Goal: Information Seeking & Learning: Learn about a topic

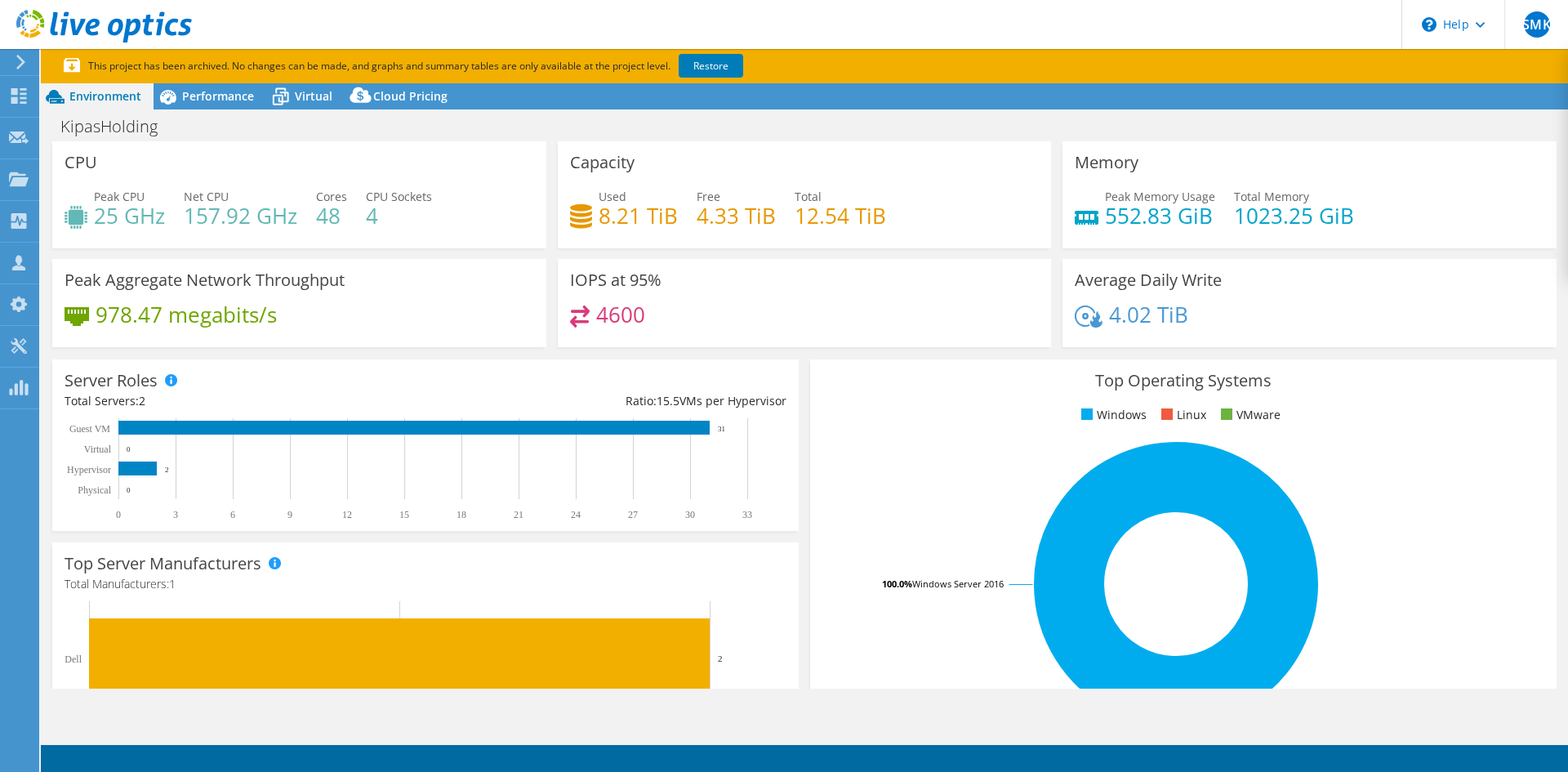
select select "USD"
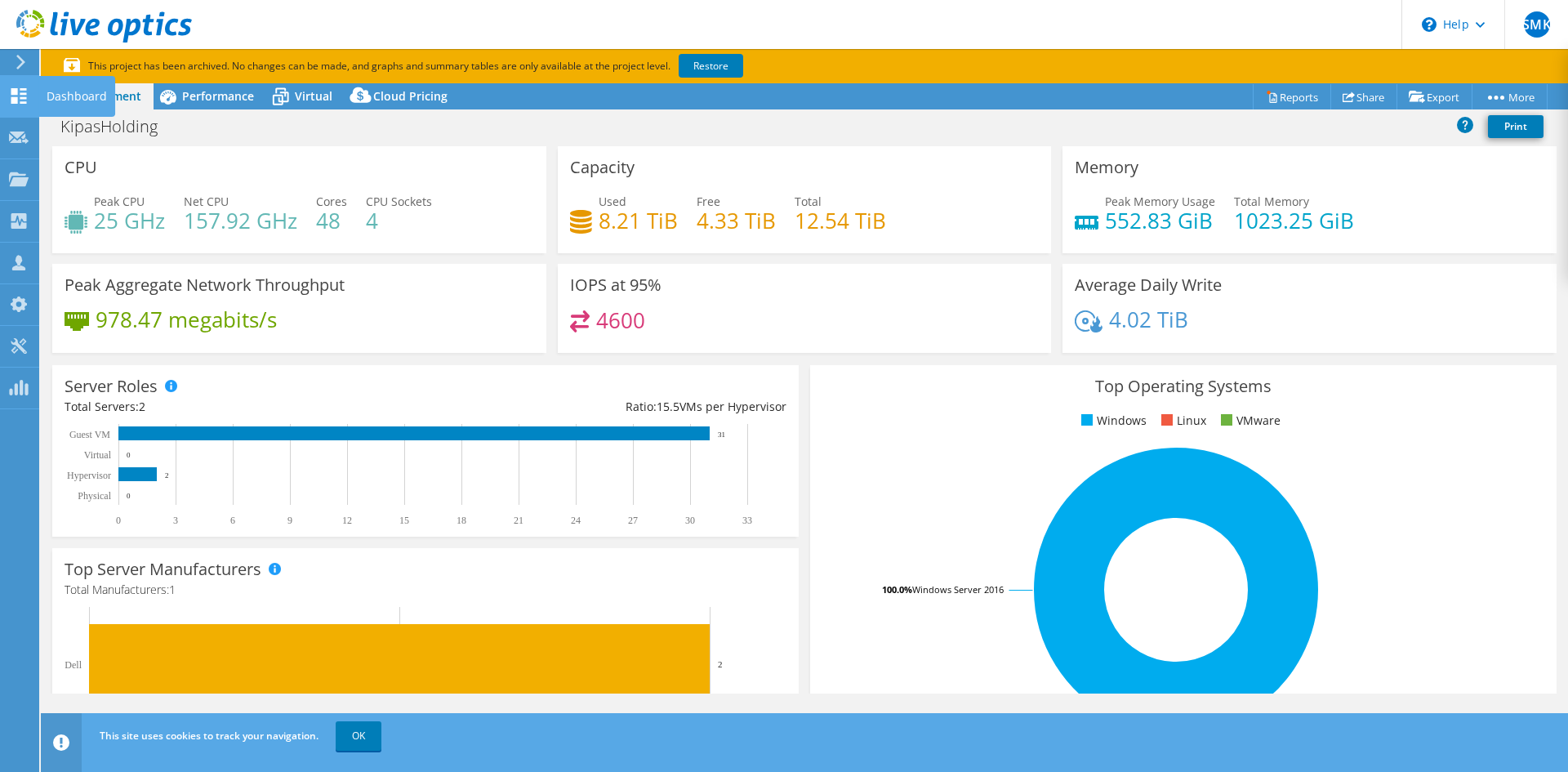
click at [55, 94] on div "Dashboard" at bounding box center [76, 96] width 77 height 41
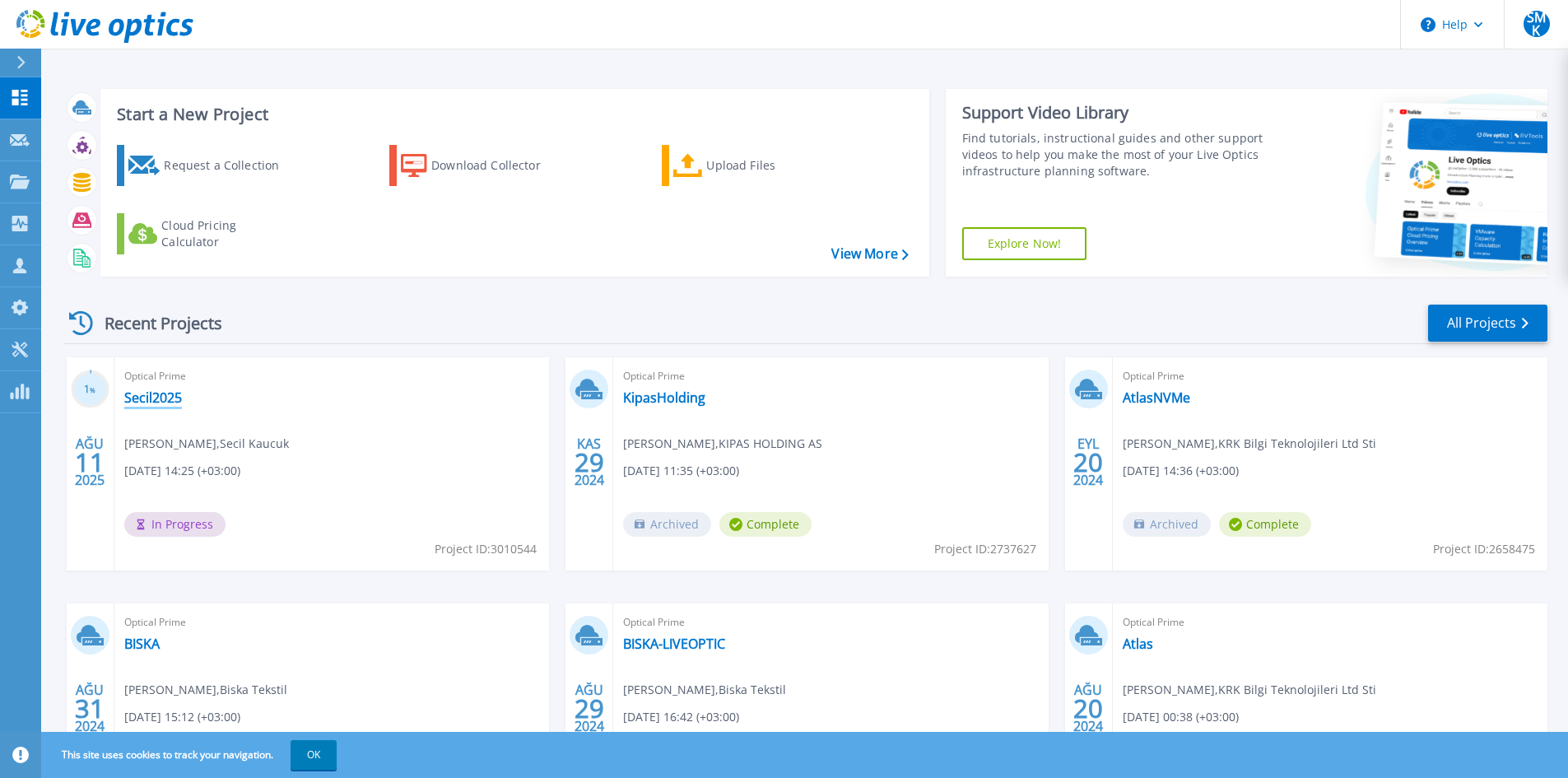
click at [160, 395] on link "Secil2025" at bounding box center [153, 397] width 58 height 16
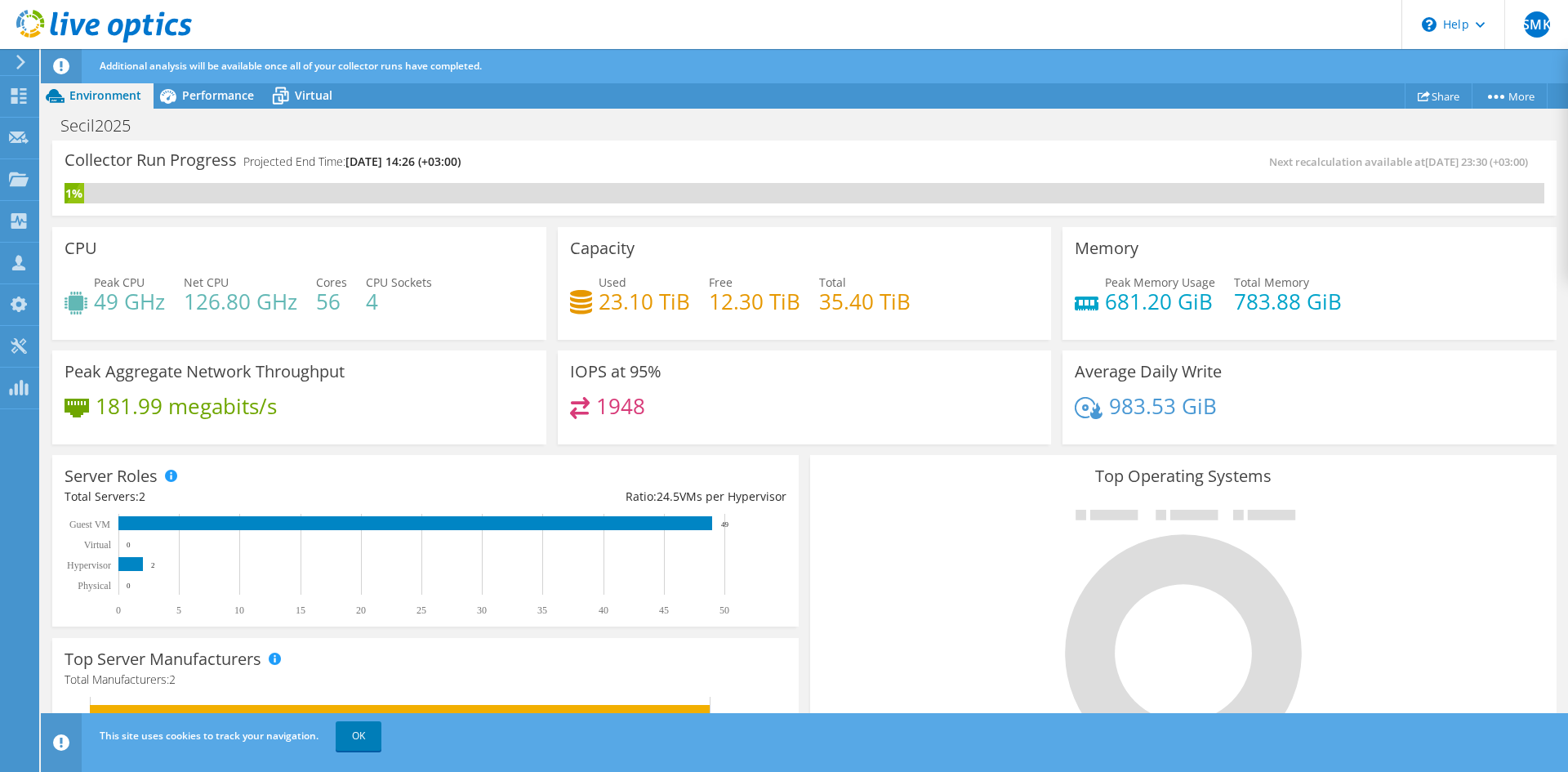
scroll to position [459, 0]
click at [947, 598] on div at bounding box center [1183, 639] width 722 height 275
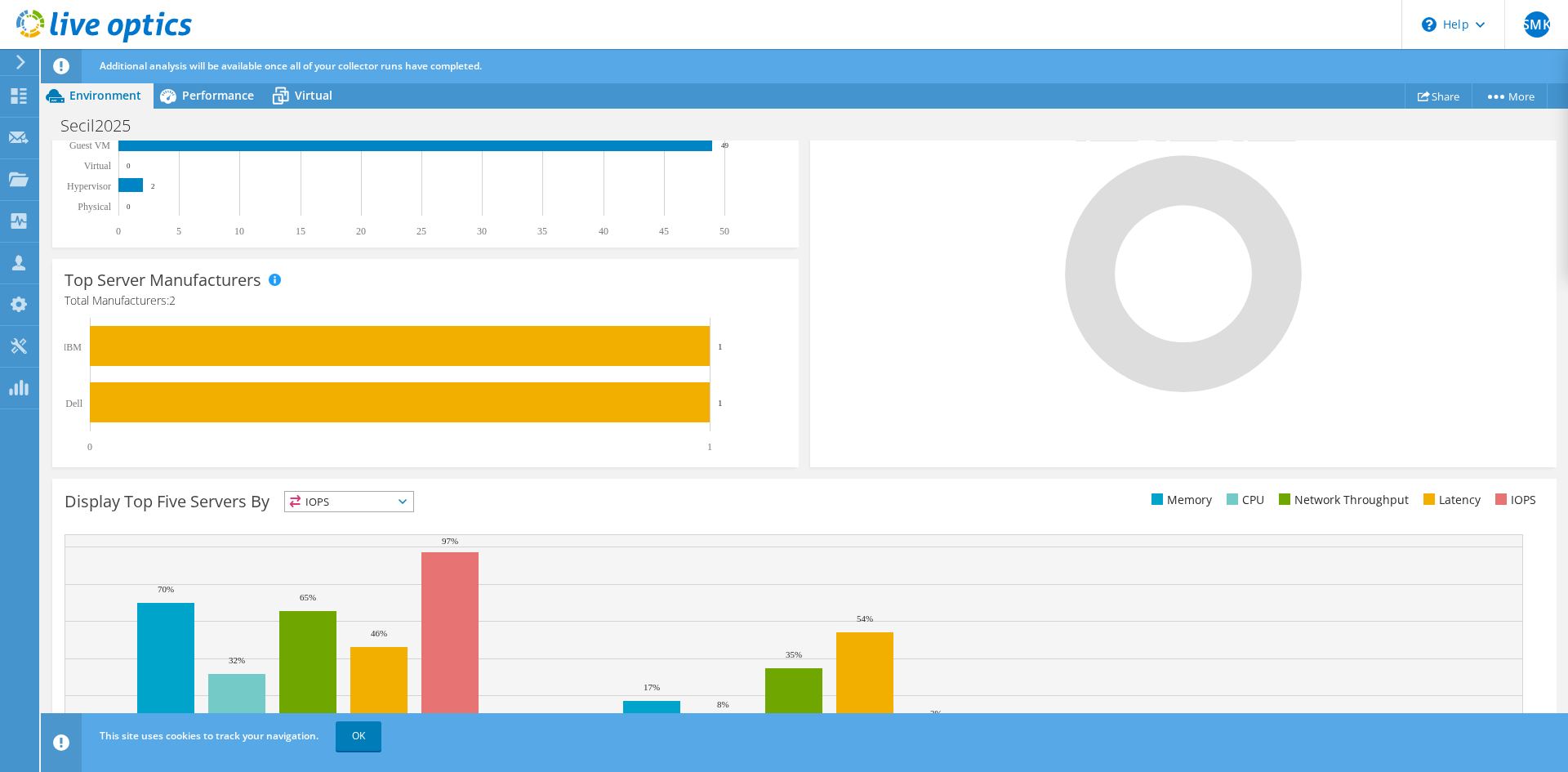
scroll to position [414, 0]
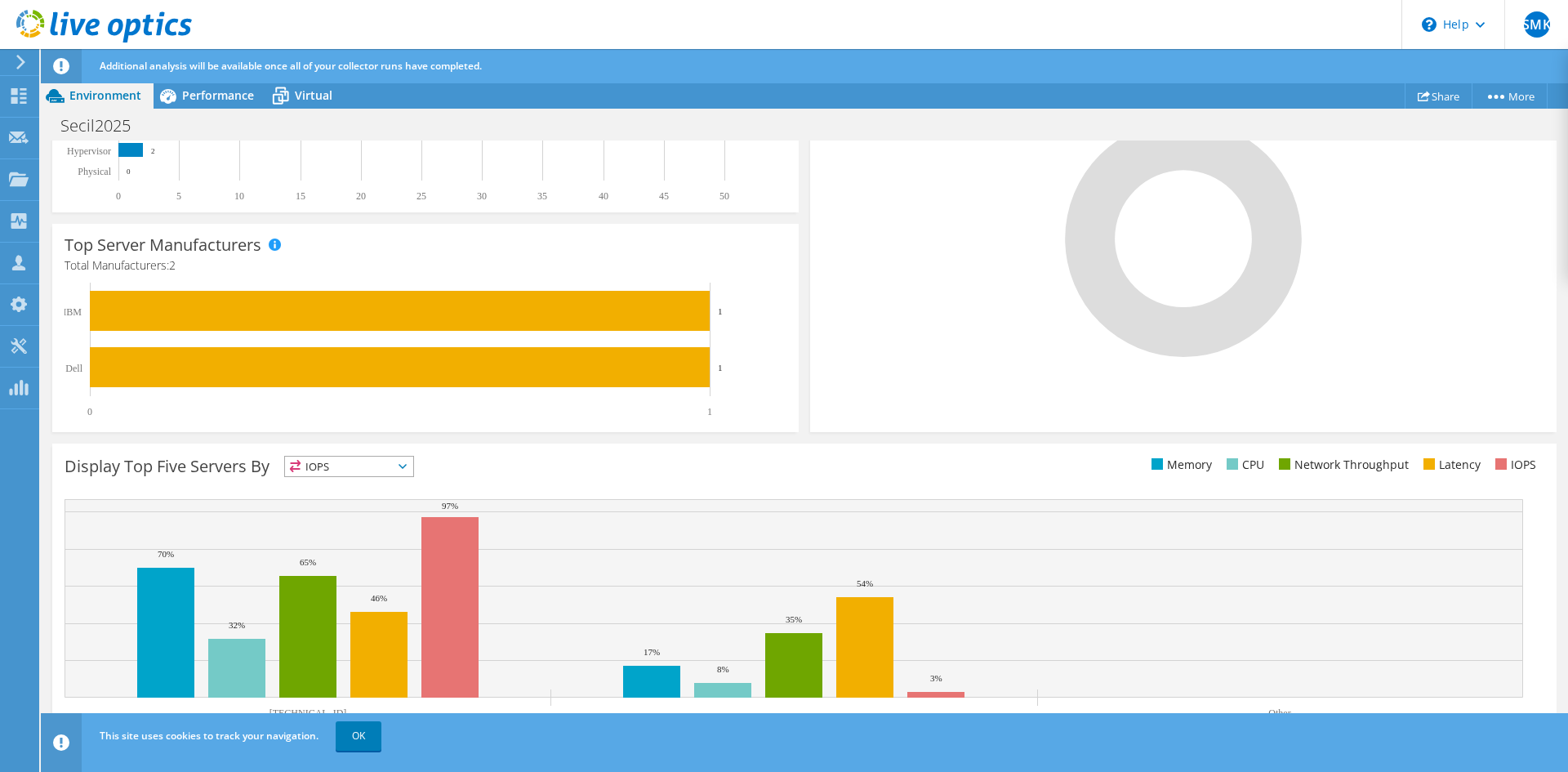
click at [369, 459] on span "IOPS" at bounding box center [349, 466] width 129 height 20
click at [385, 579] on li "Latency" at bounding box center [349, 579] width 129 height 23
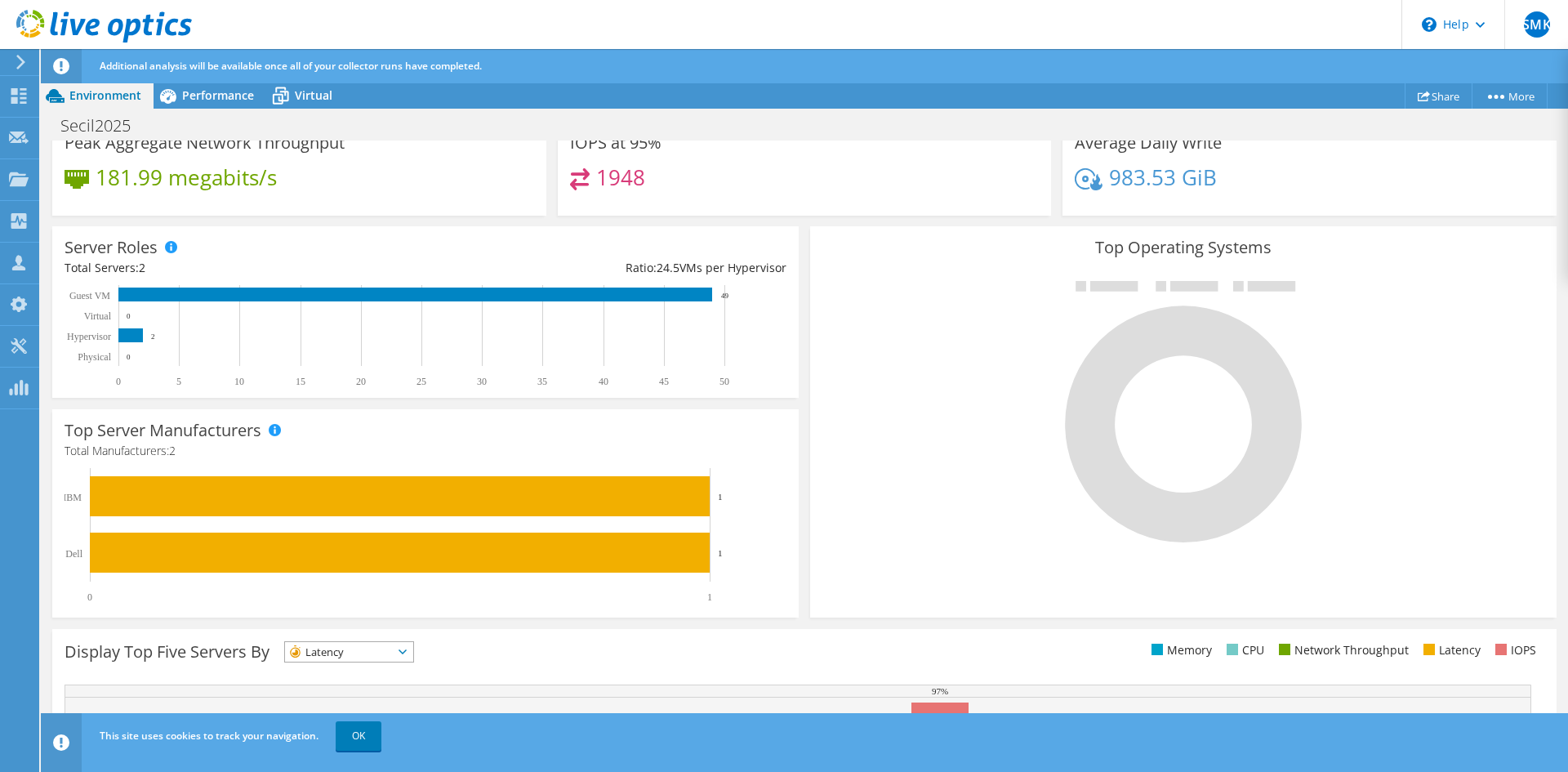
scroll to position [0, 0]
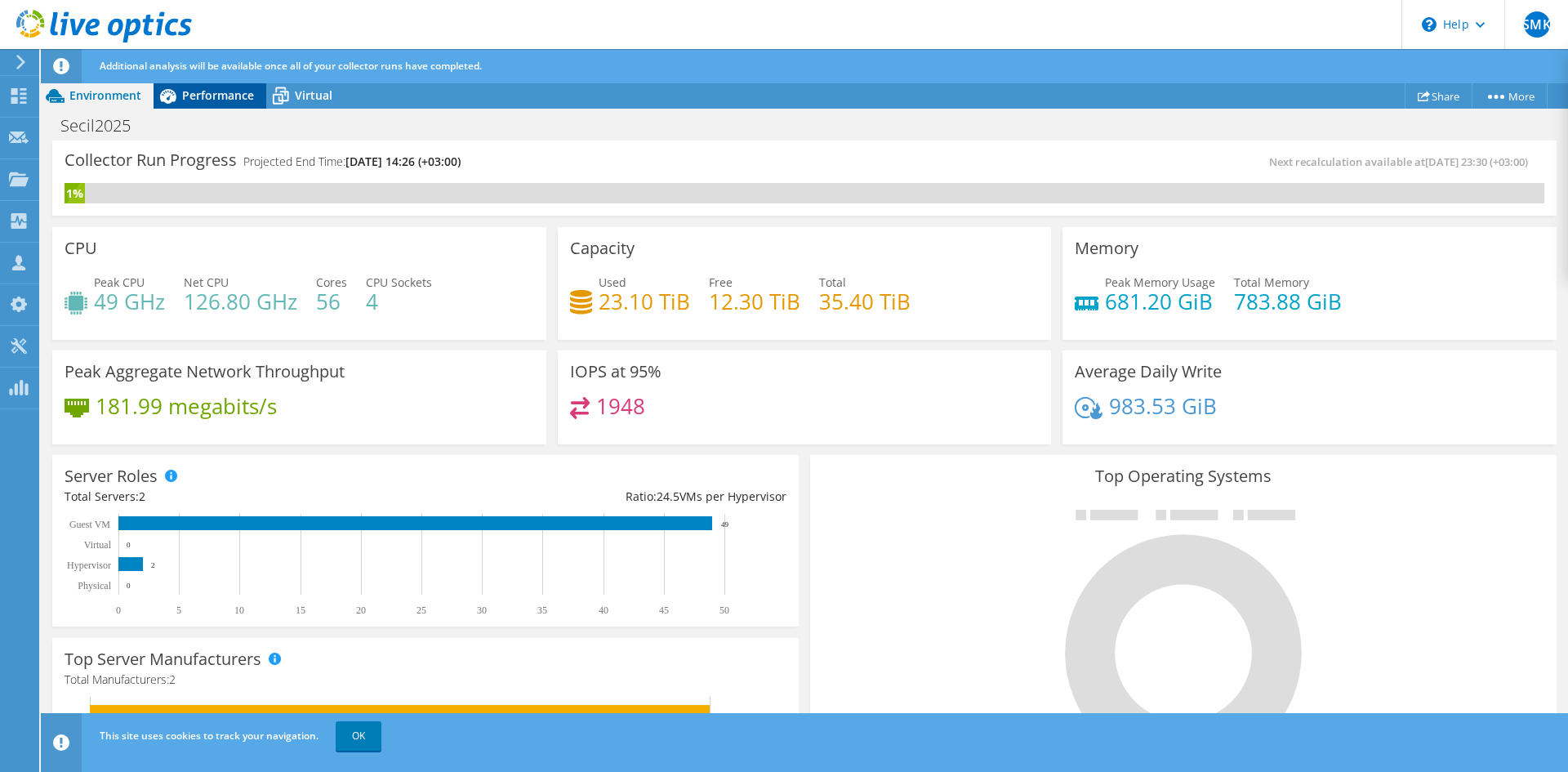
click at [190, 98] on span "Performance" at bounding box center [217, 95] width 71 height 15
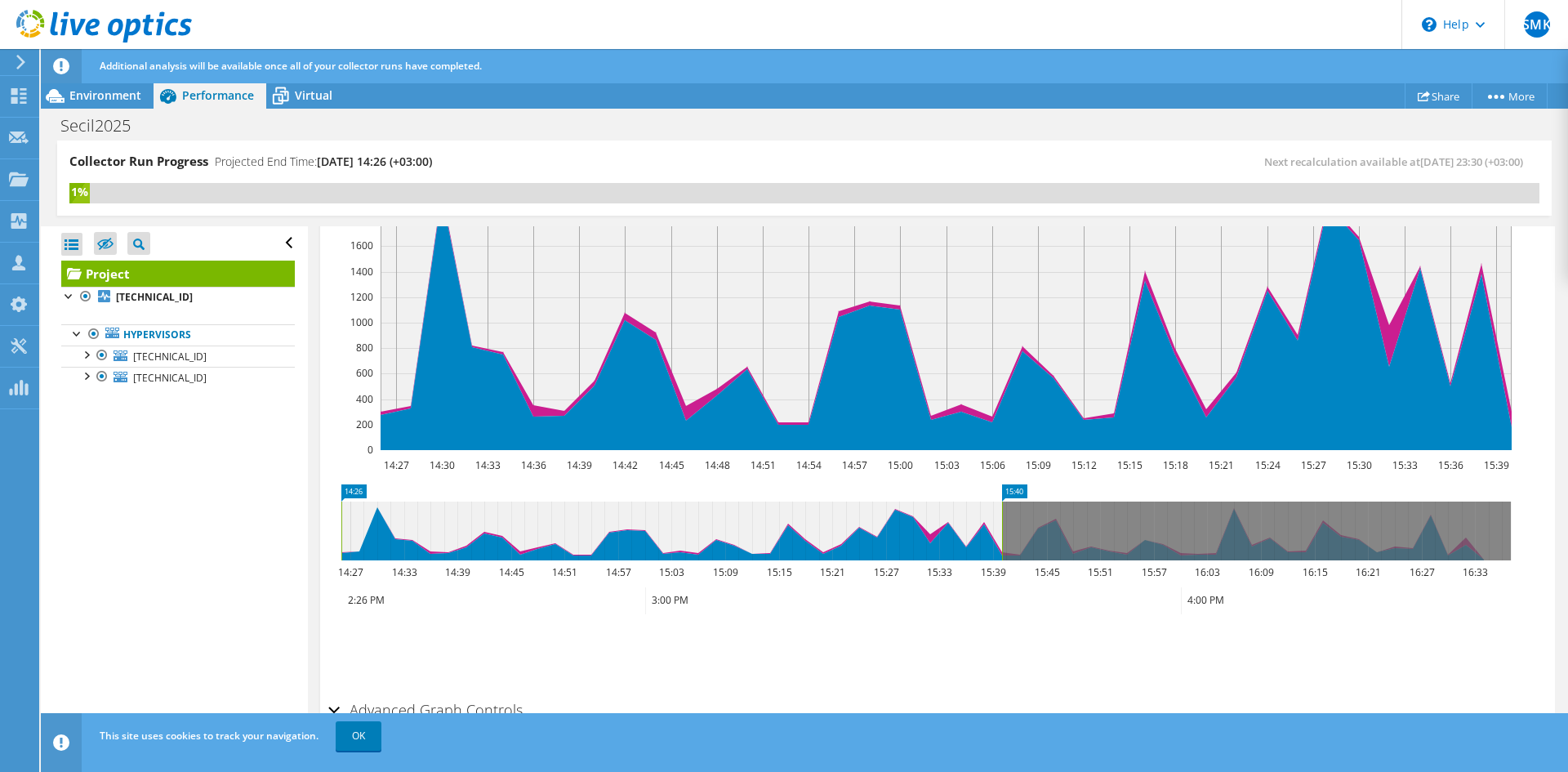
click at [1028, 501] on icon at bounding box center [926, 531] width 1170 height 59
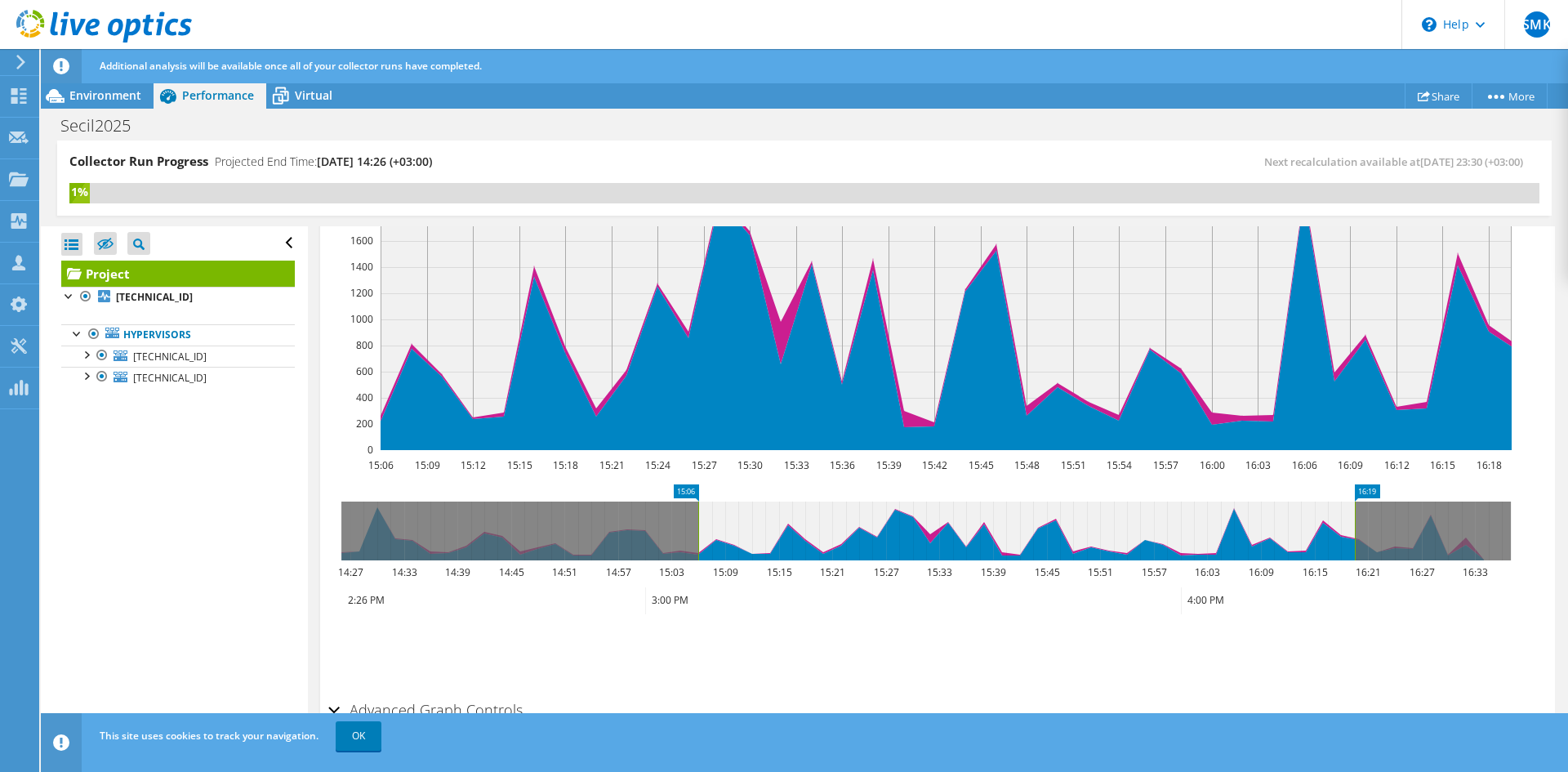
click at [1017, 501] on icon at bounding box center [1027, 531] width 657 height 59
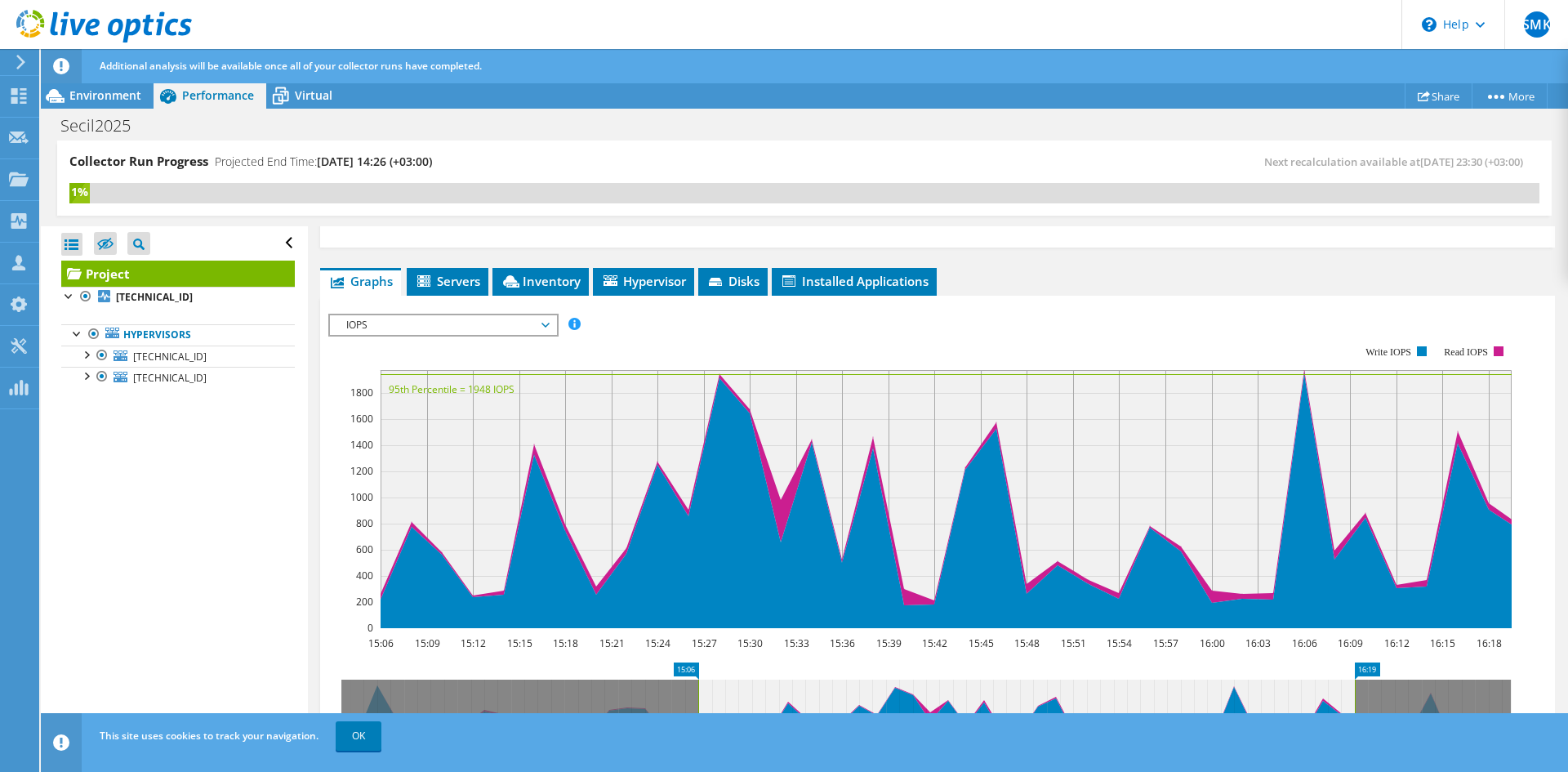
scroll to position [51, 0]
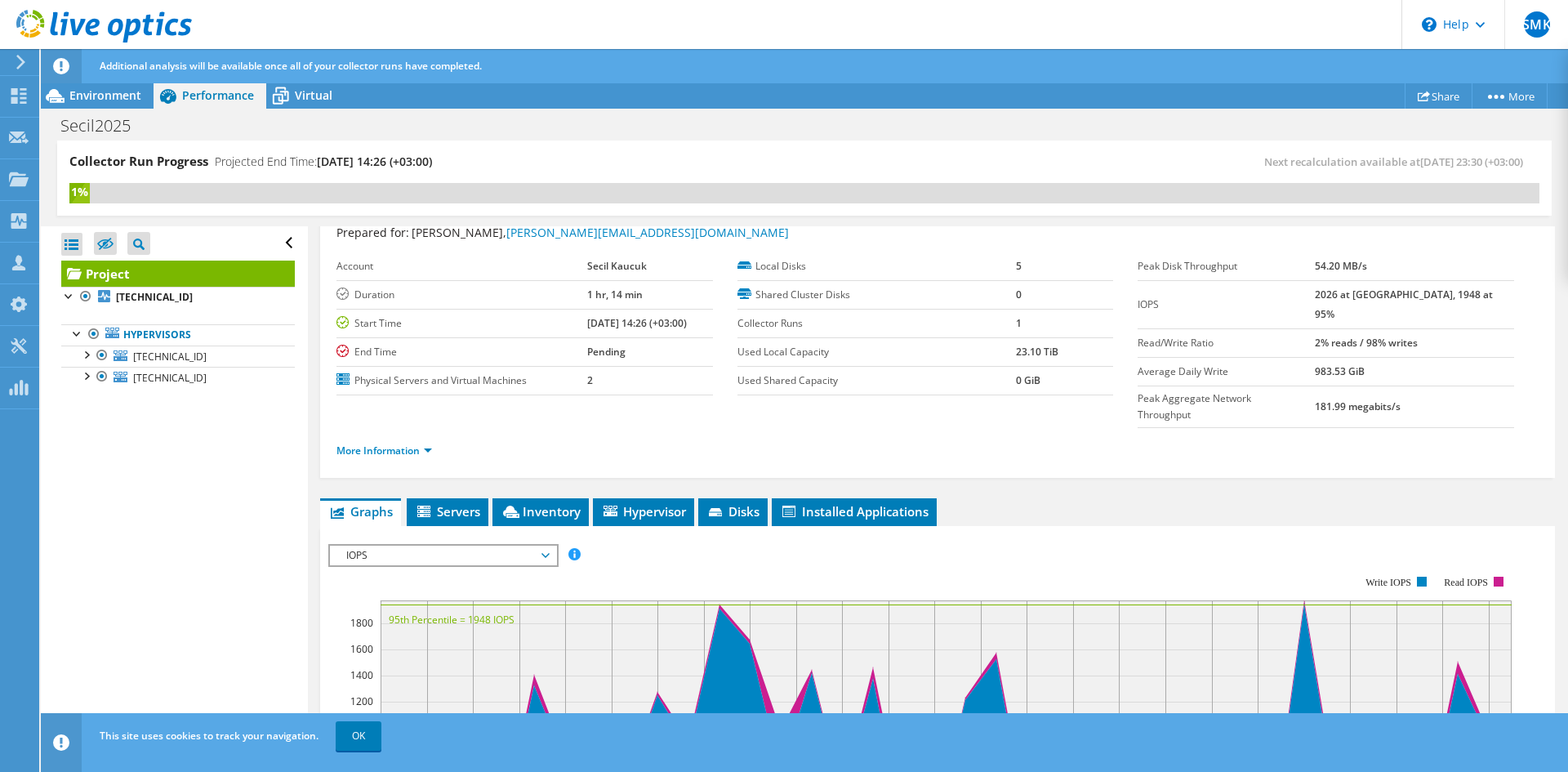
click at [408, 545] on span "IOPS" at bounding box center [443, 555] width 210 height 20
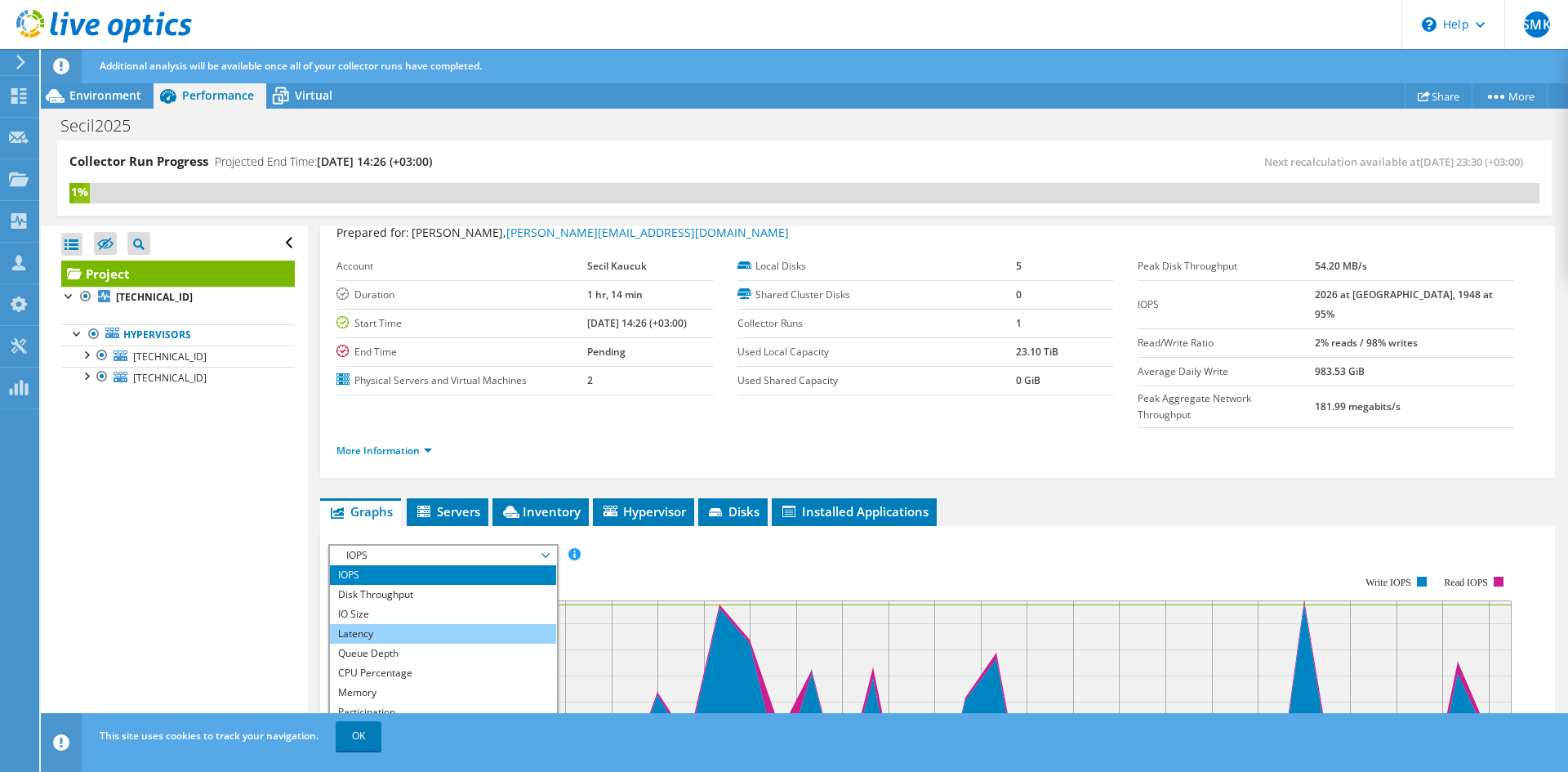
click at [442, 624] on li "Latency" at bounding box center [442, 634] width 226 height 20
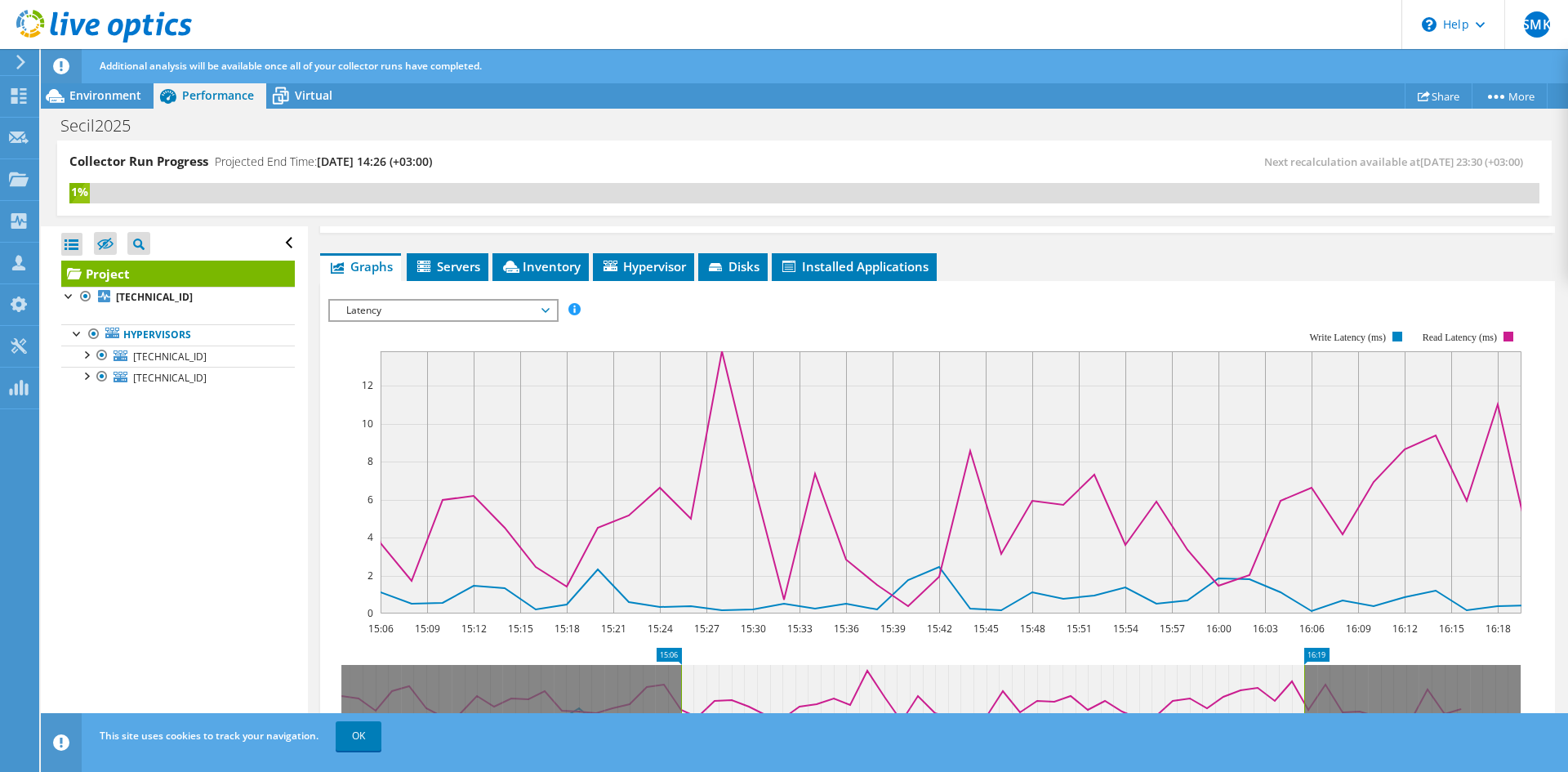
scroll to position [214, 0]
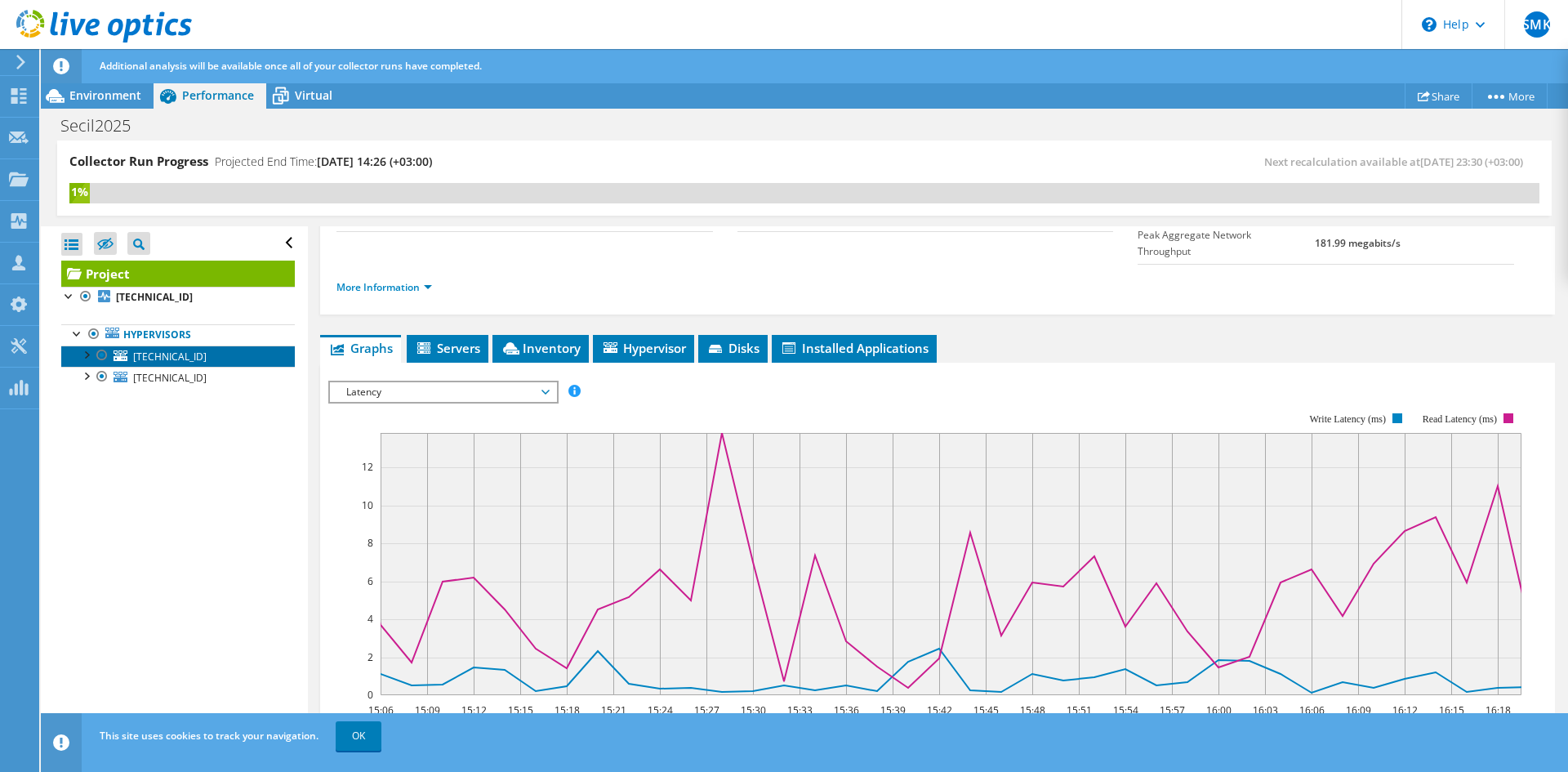
click at [260, 357] on link "[TECHNICAL_ID]" at bounding box center [177, 356] width 234 height 21
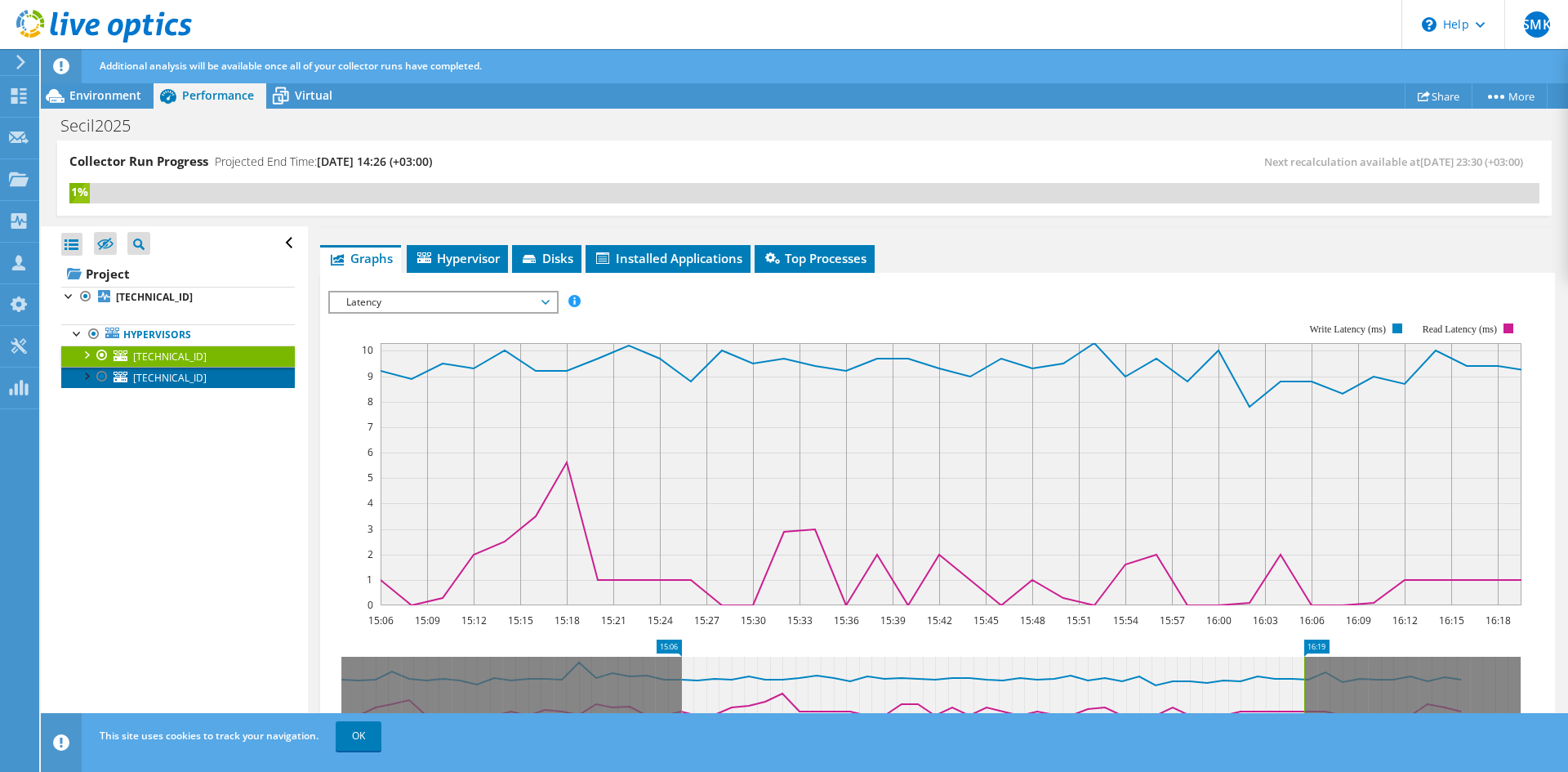
click at [186, 376] on span "[TECHNICAL_ID]" at bounding box center [170, 377] width 73 height 14
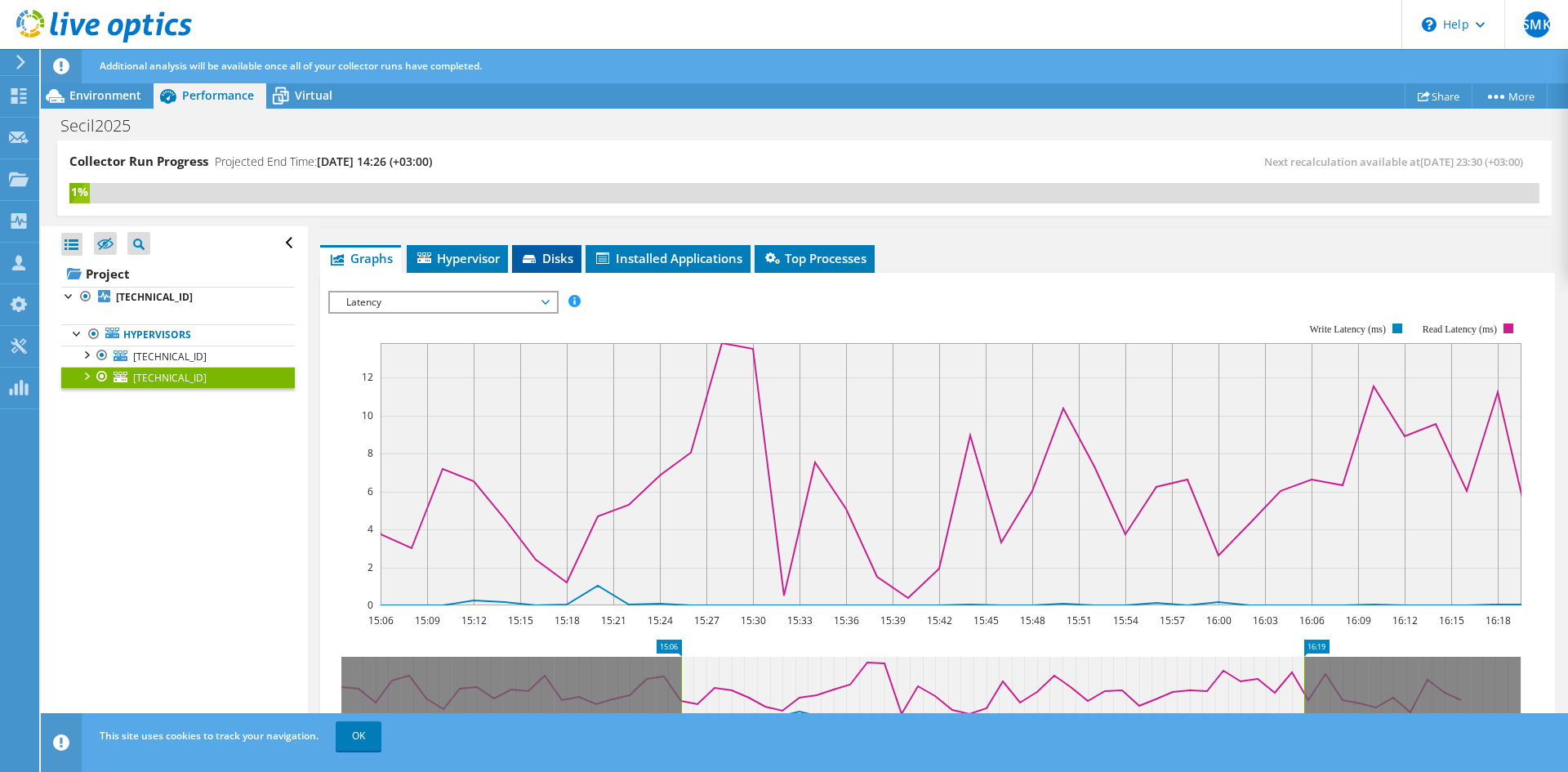
click at [543, 251] on span "Disks" at bounding box center [547, 257] width 53 height 16
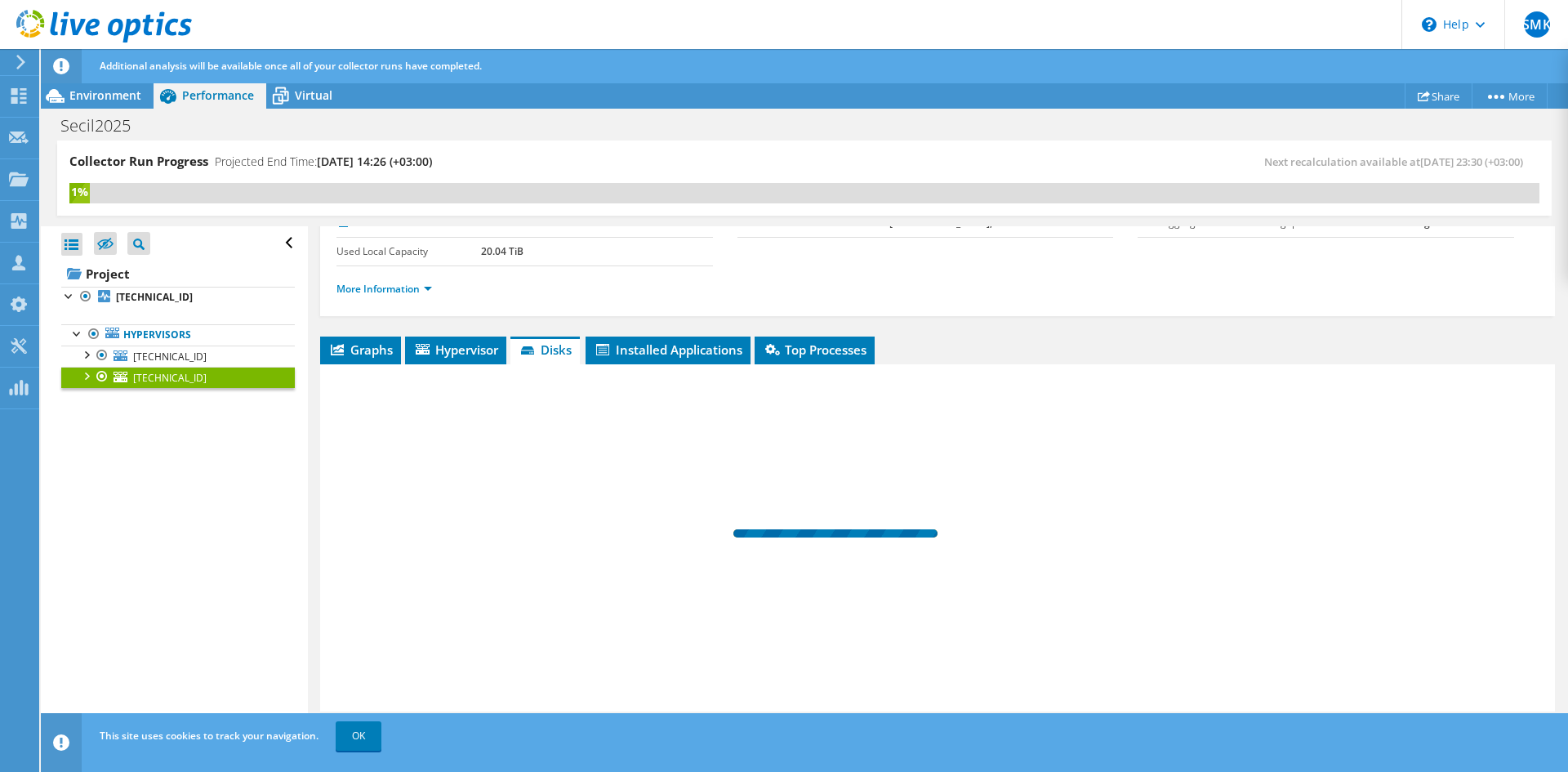
scroll to position [123, 0]
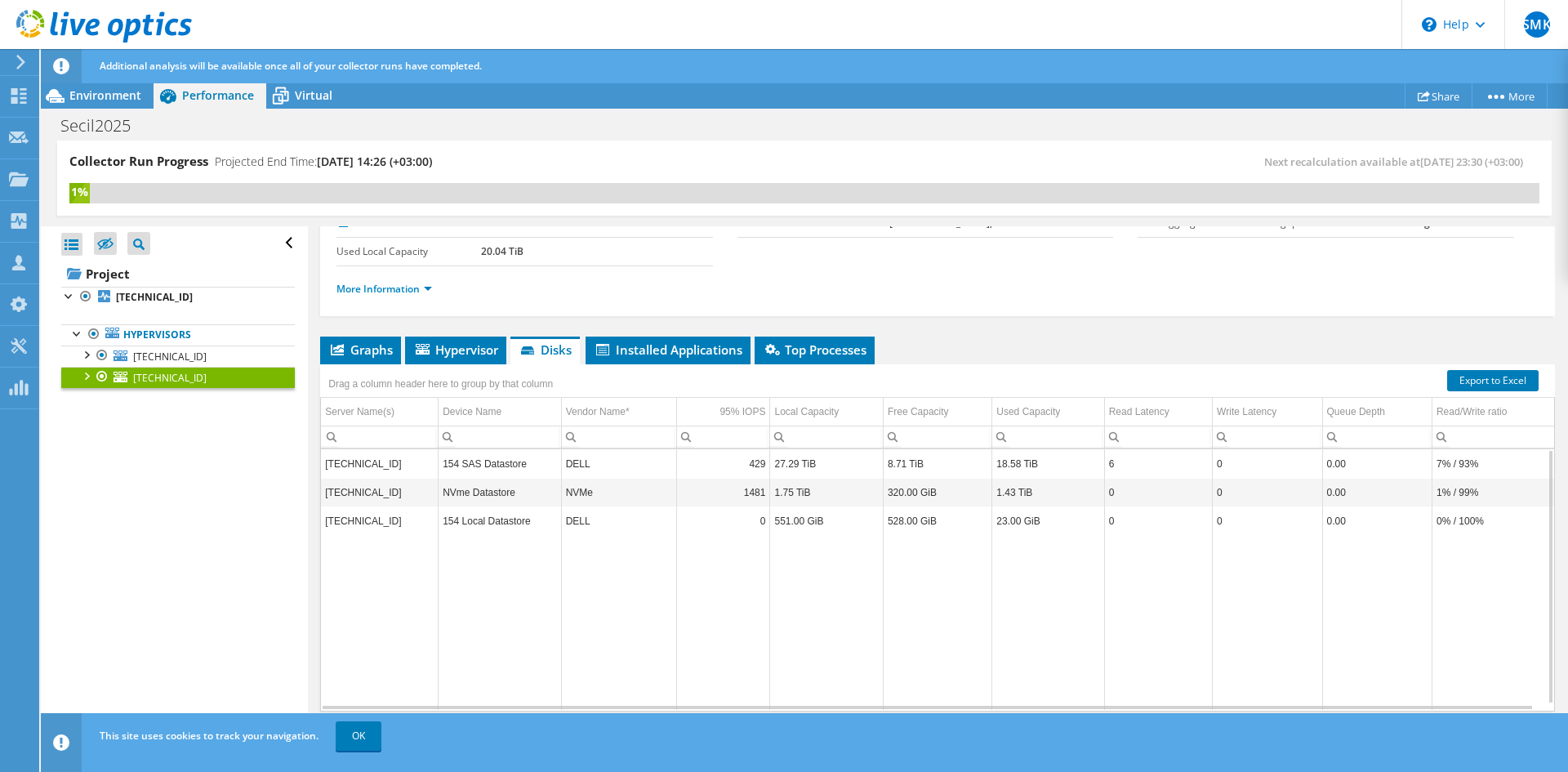
click at [505, 494] on td "NVme Datastore" at bounding box center [499, 492] width 123 height 29
click at [368, 345] on span "Graphs" at bounding box center [360, 349] width 65 height 16
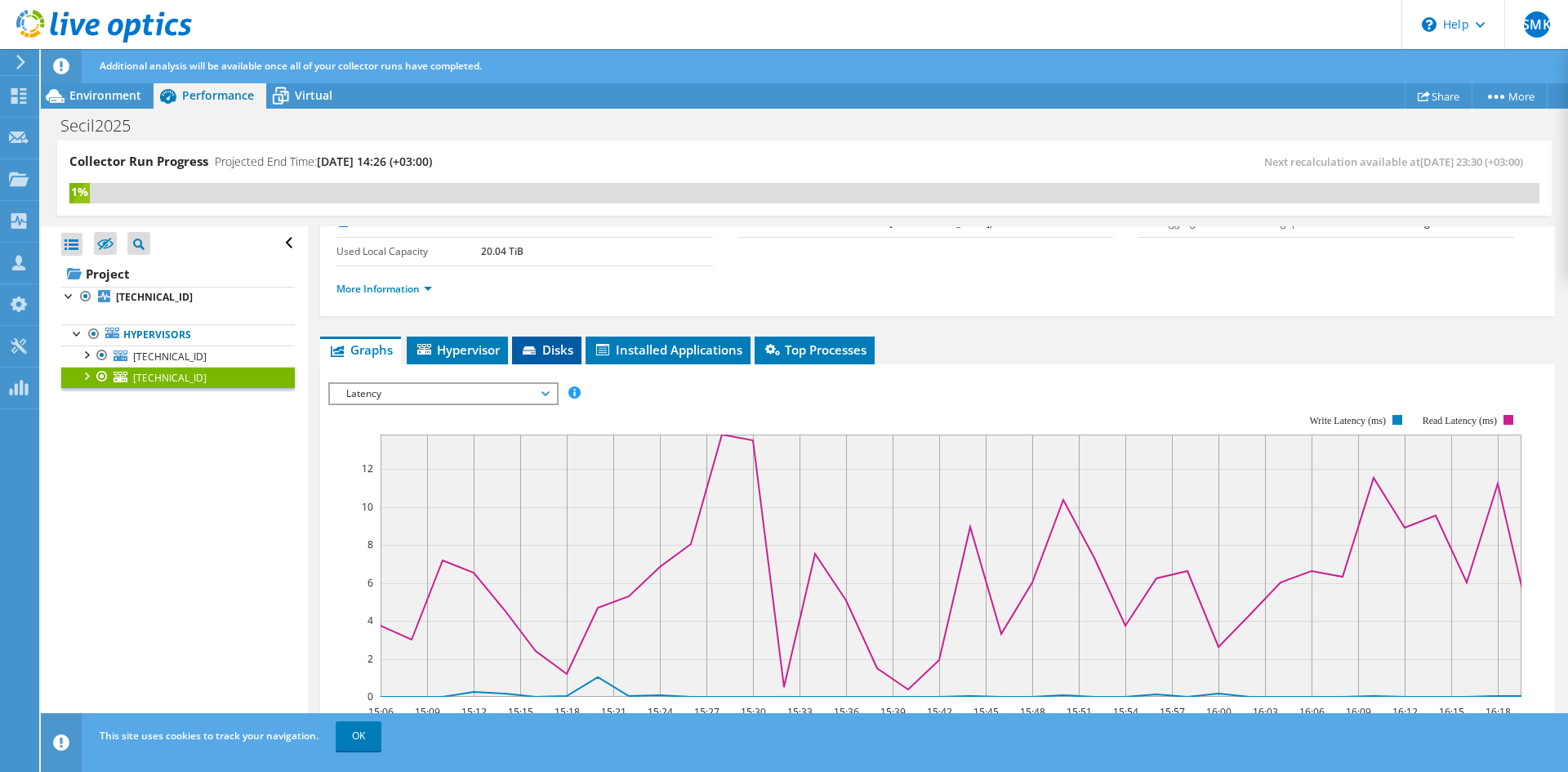
click at [551, 351] on span "Disks" at bounding box center [547, 349] width 53 height 16
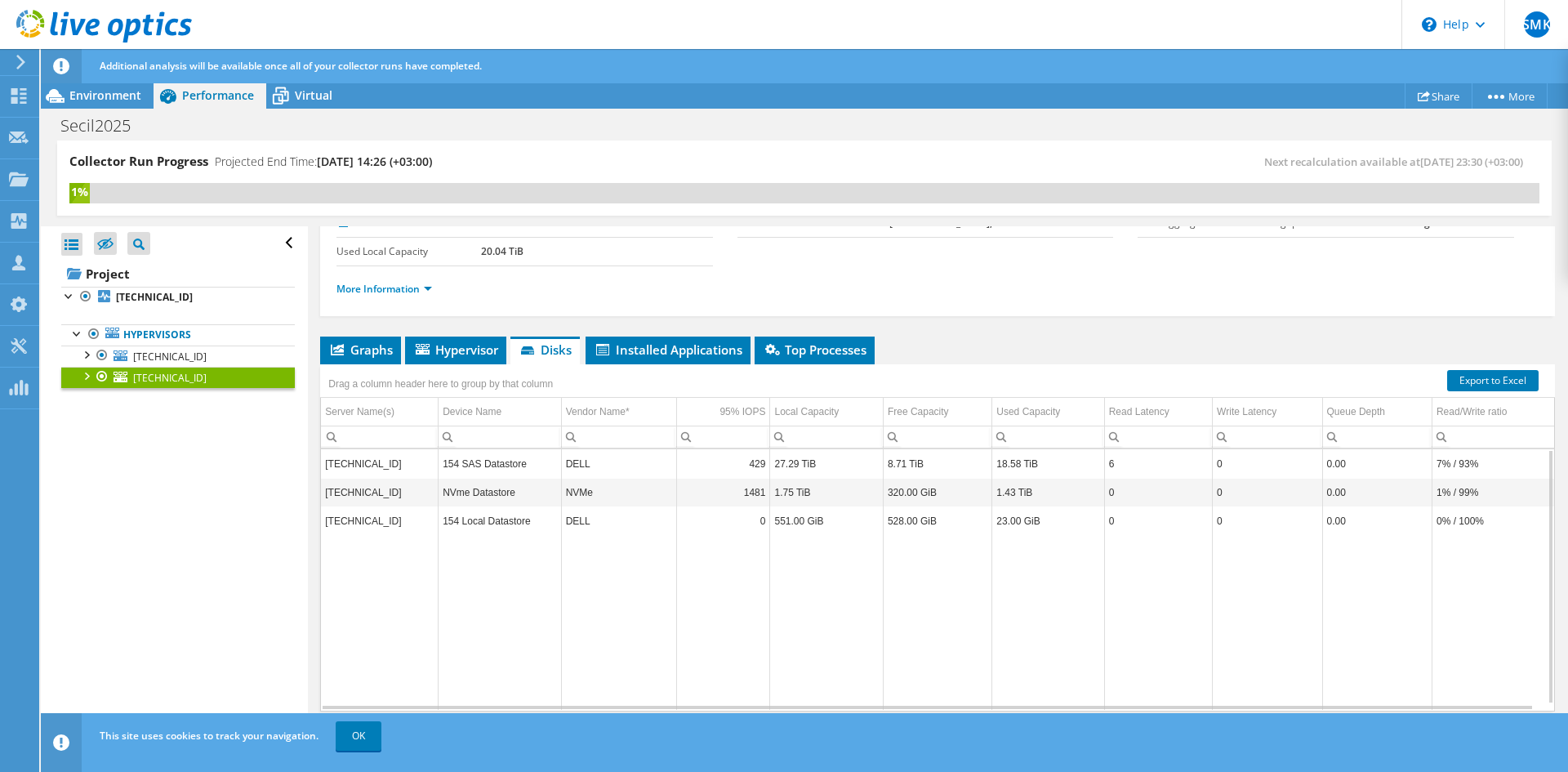
click at [618, 515] on td "DELL" at bounding box center [619, 520] width 115 height 29
click at [608, 492] on td "NVMe" at bounding box center [619, 492] width 115 height 29
click at [85, 379] on div at bounding box center [85, 375] width 16 height 16
click at [196, 419] on link "NVme Datastore" at bounding box center [177, 420] width 234 height 21
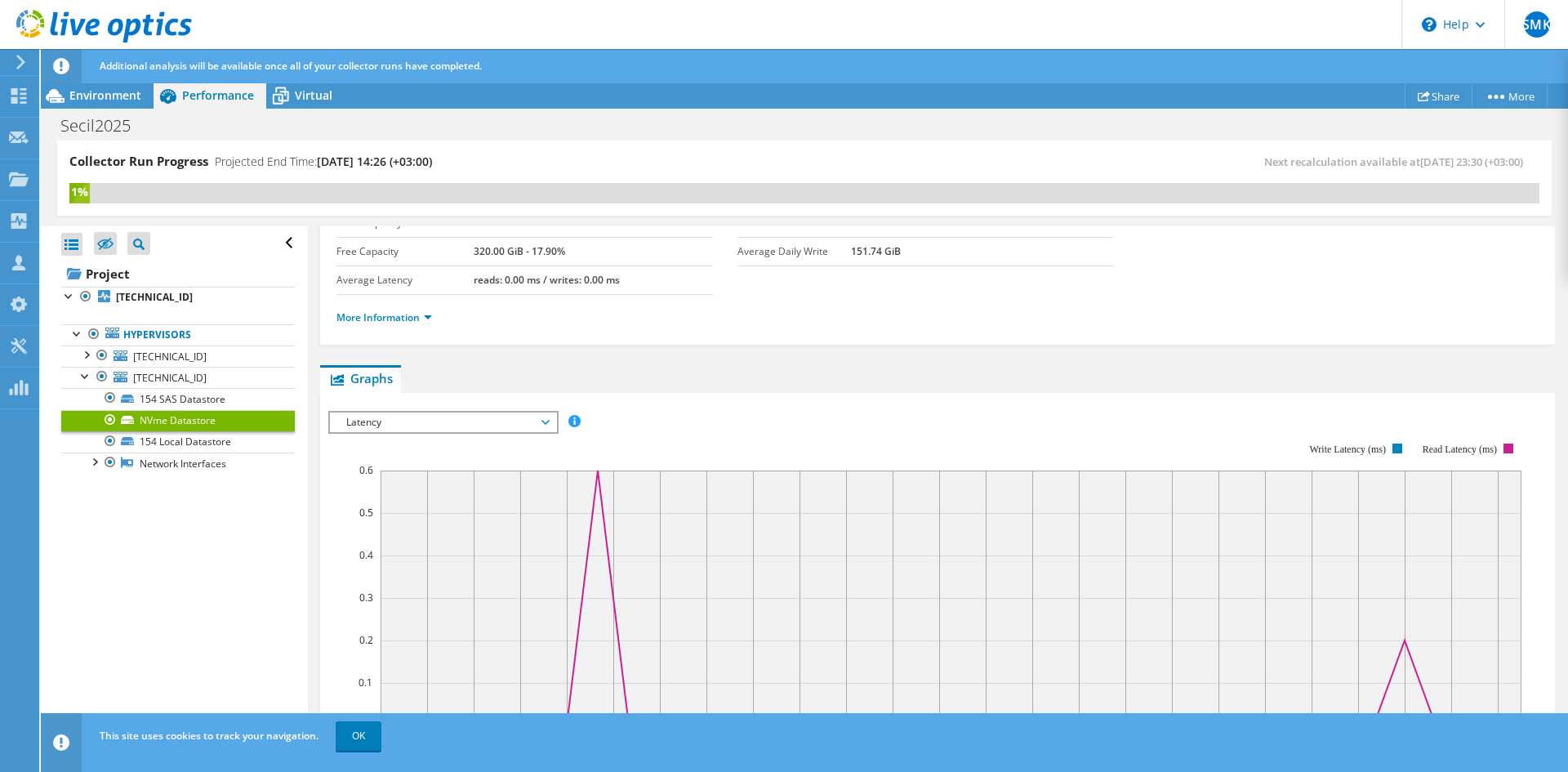
click at [507, 419] on span "Latency" at bounding box center [443, 422] width 210 height 20
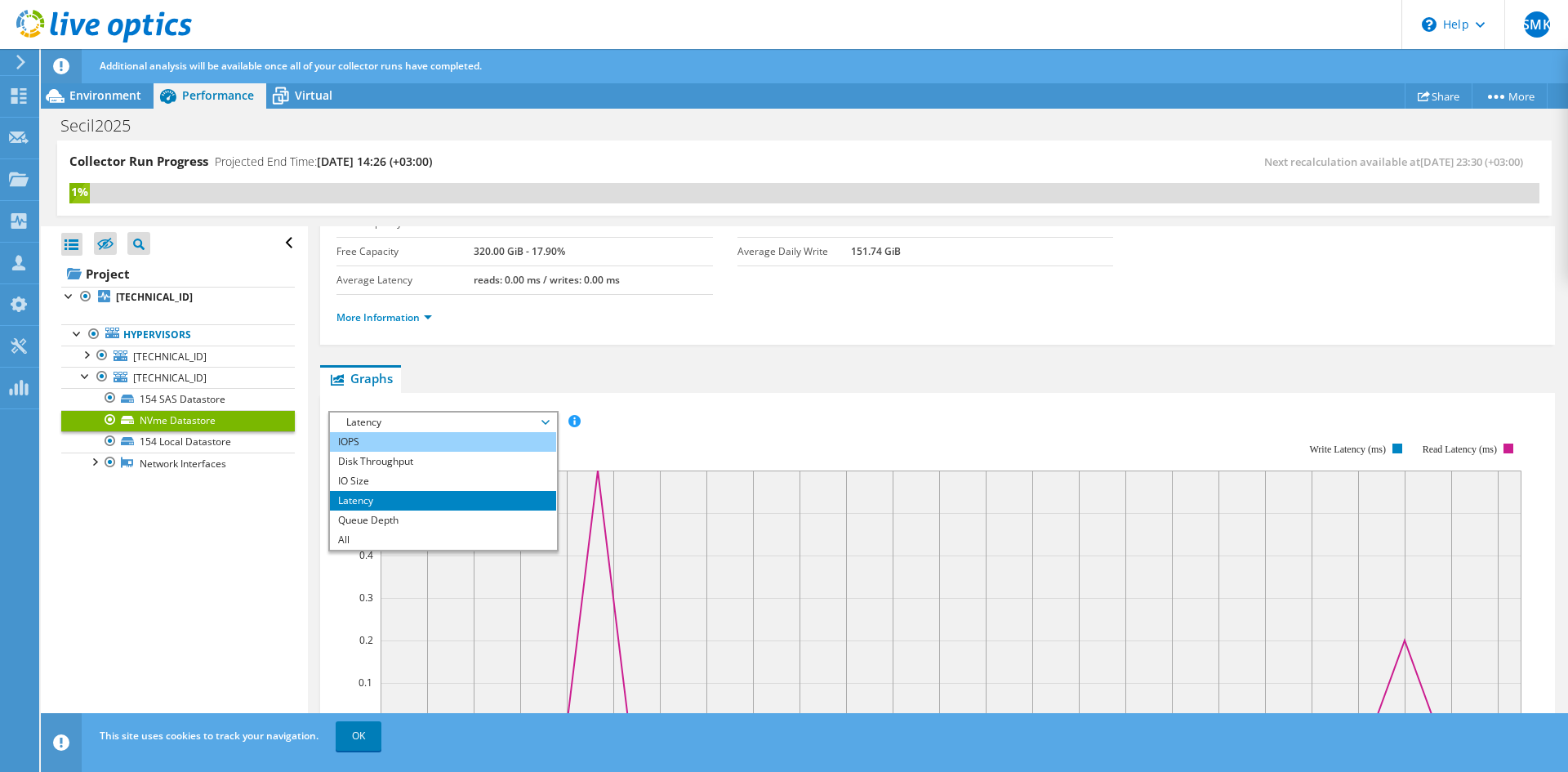
click at [465, 446] on li "IOPS" at bounding box center [442, 441] width 226 height 20
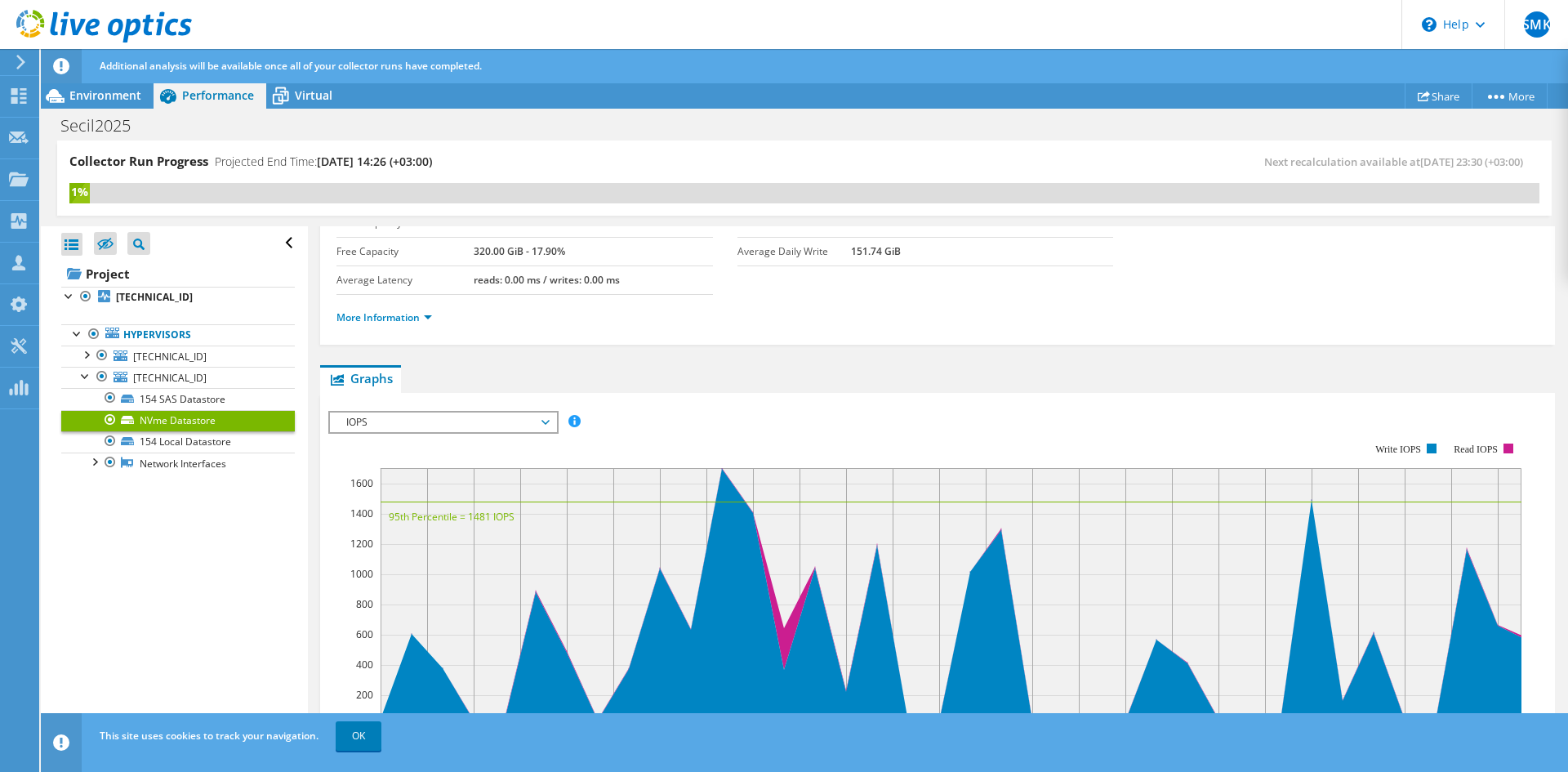
click at [491, 424] on span "IOPS" at bounding box center [443, 422] width 210 height 20
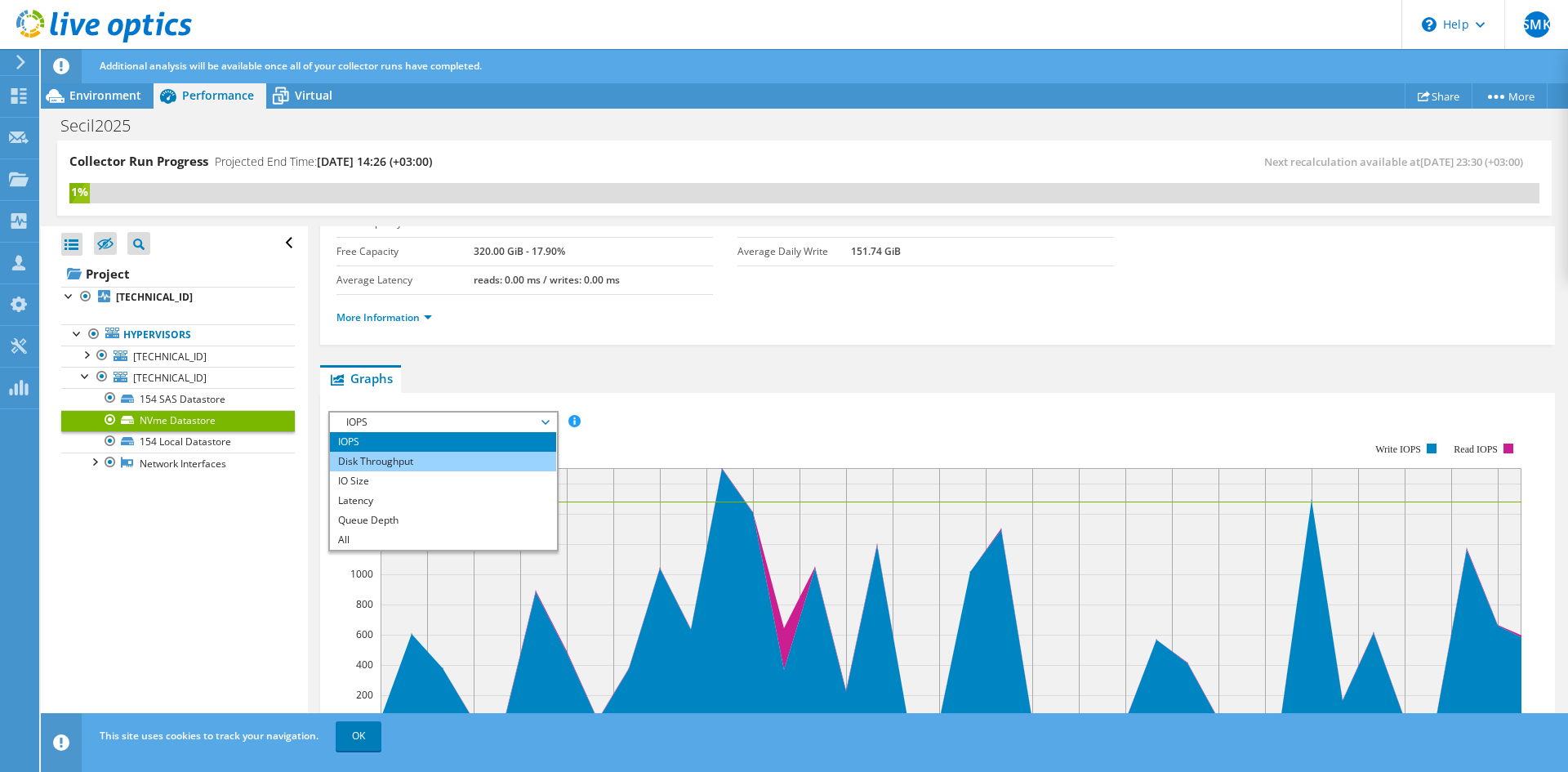
click at [477, 462] on li "Disk Throughput" at bounding box center [442, 461] width 226 height 20
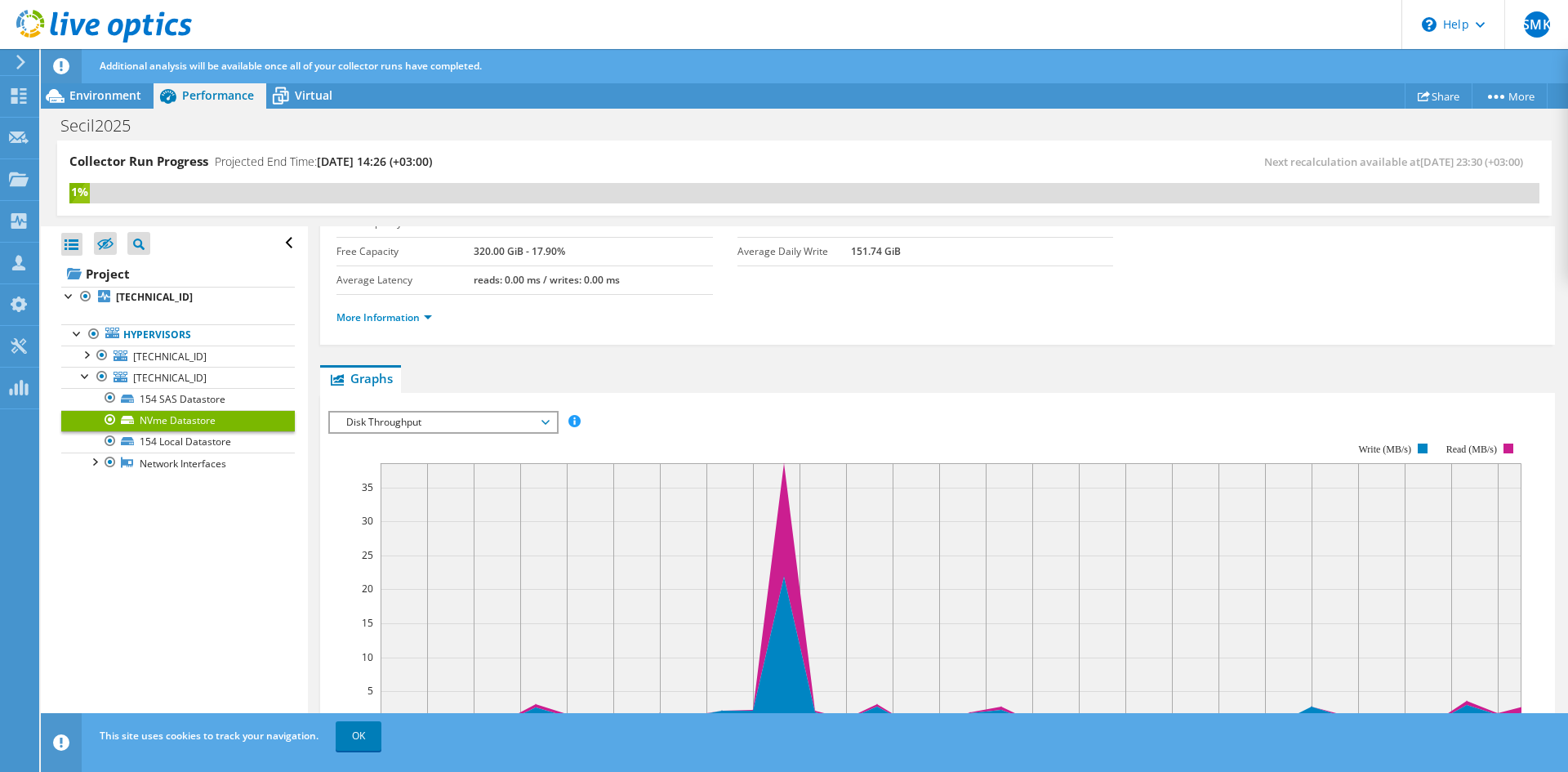
click at [429, 420] on span "Disk Throughput" at bounding box center [443, 422] width 210 height 20
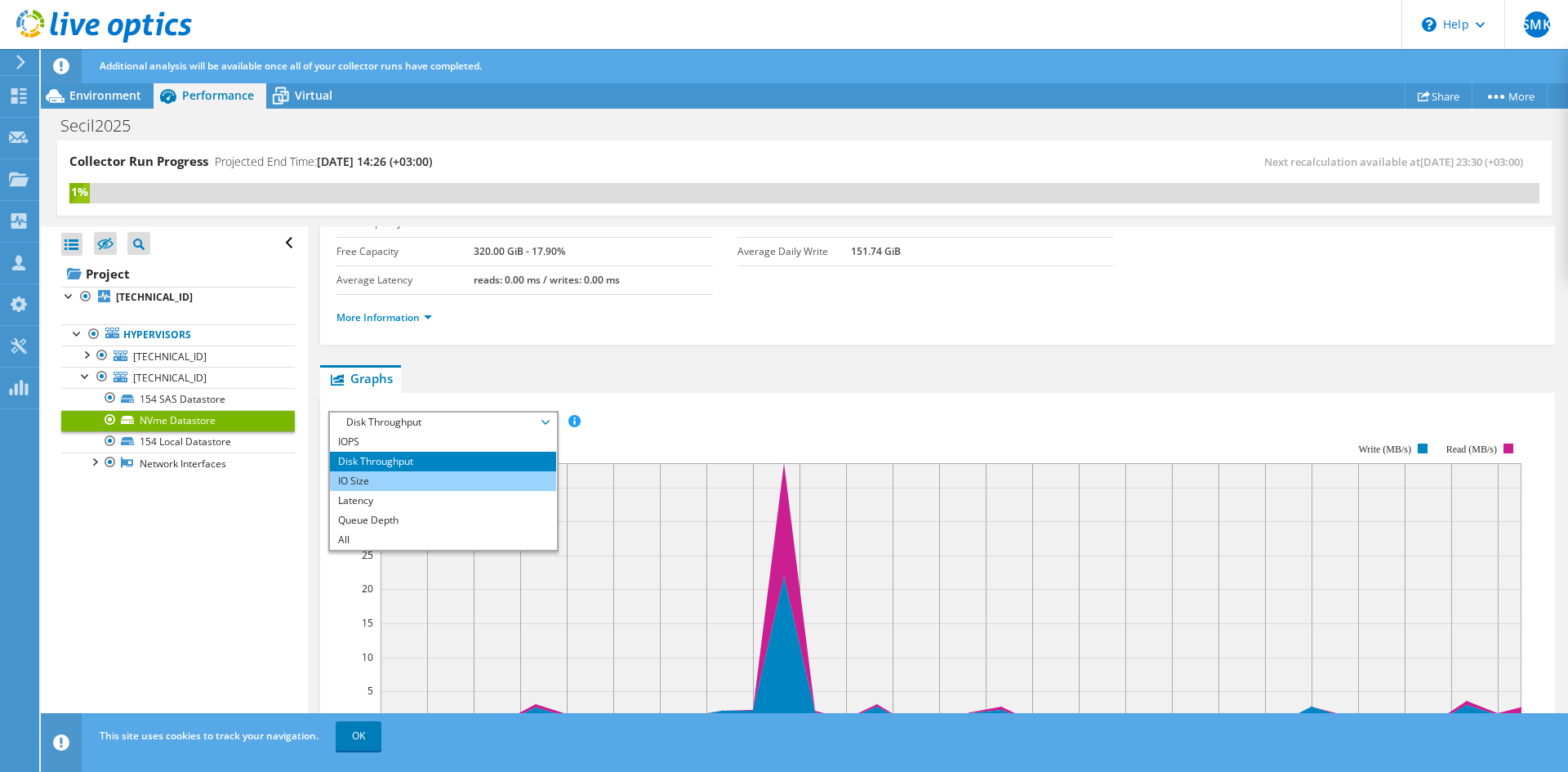
click at [437, 479] on li "IO Size" at bounding box center [442, 480] width 226 height 20
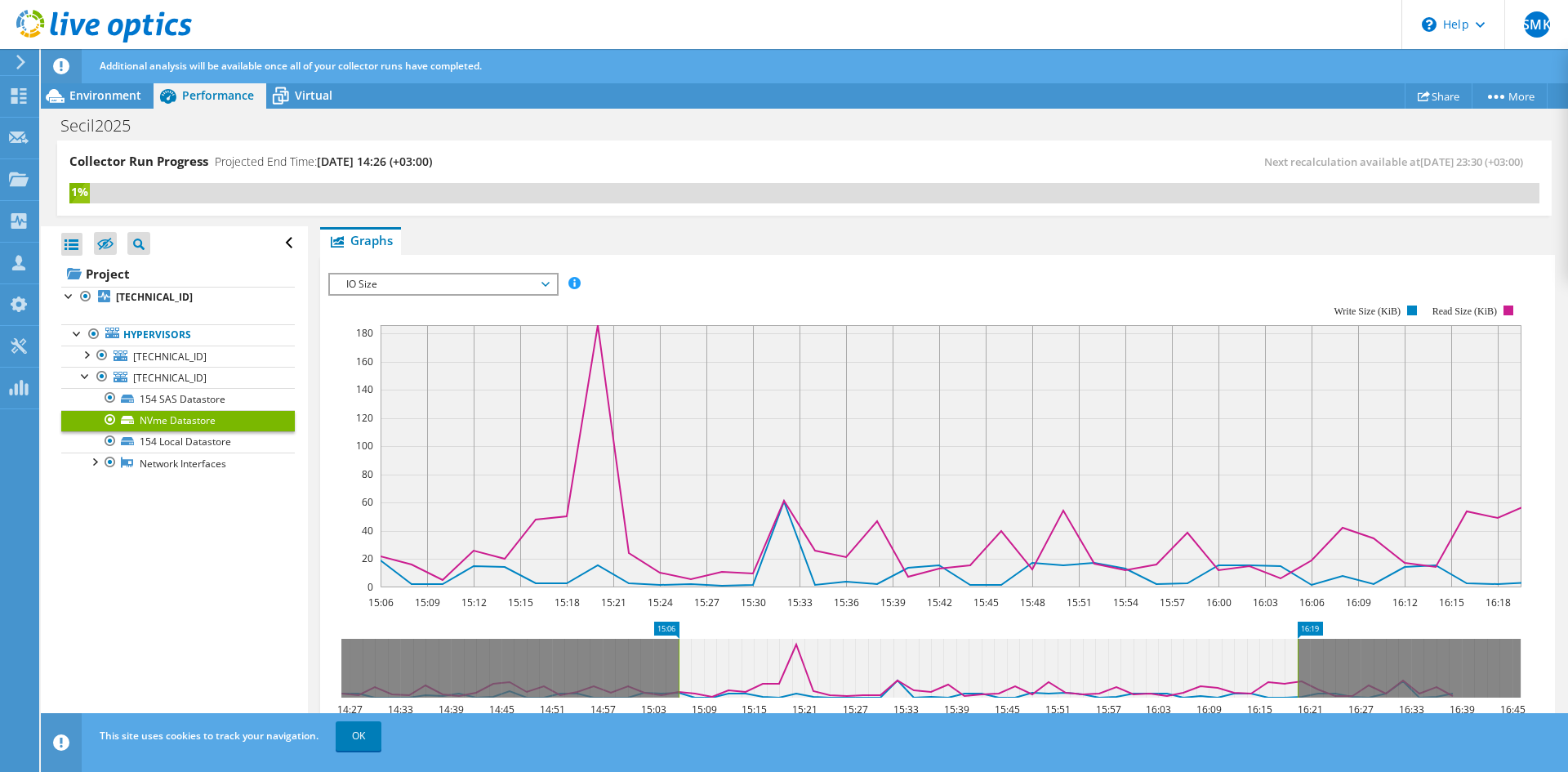
scroll to position [287, 0]
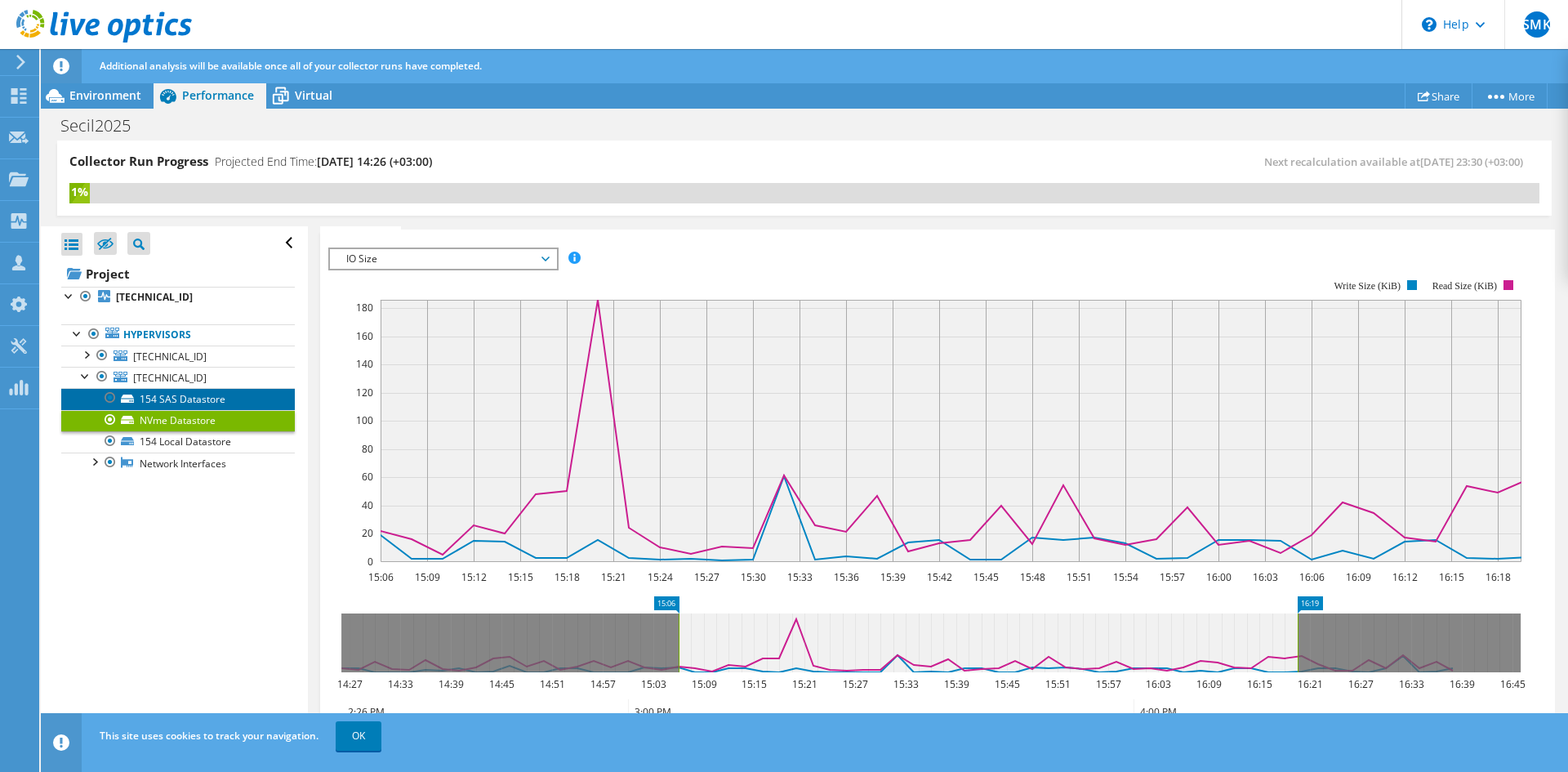
click at [209, 404] on link "154 SAS Datastore" at bounding box center [177, 398] width 234 height 21
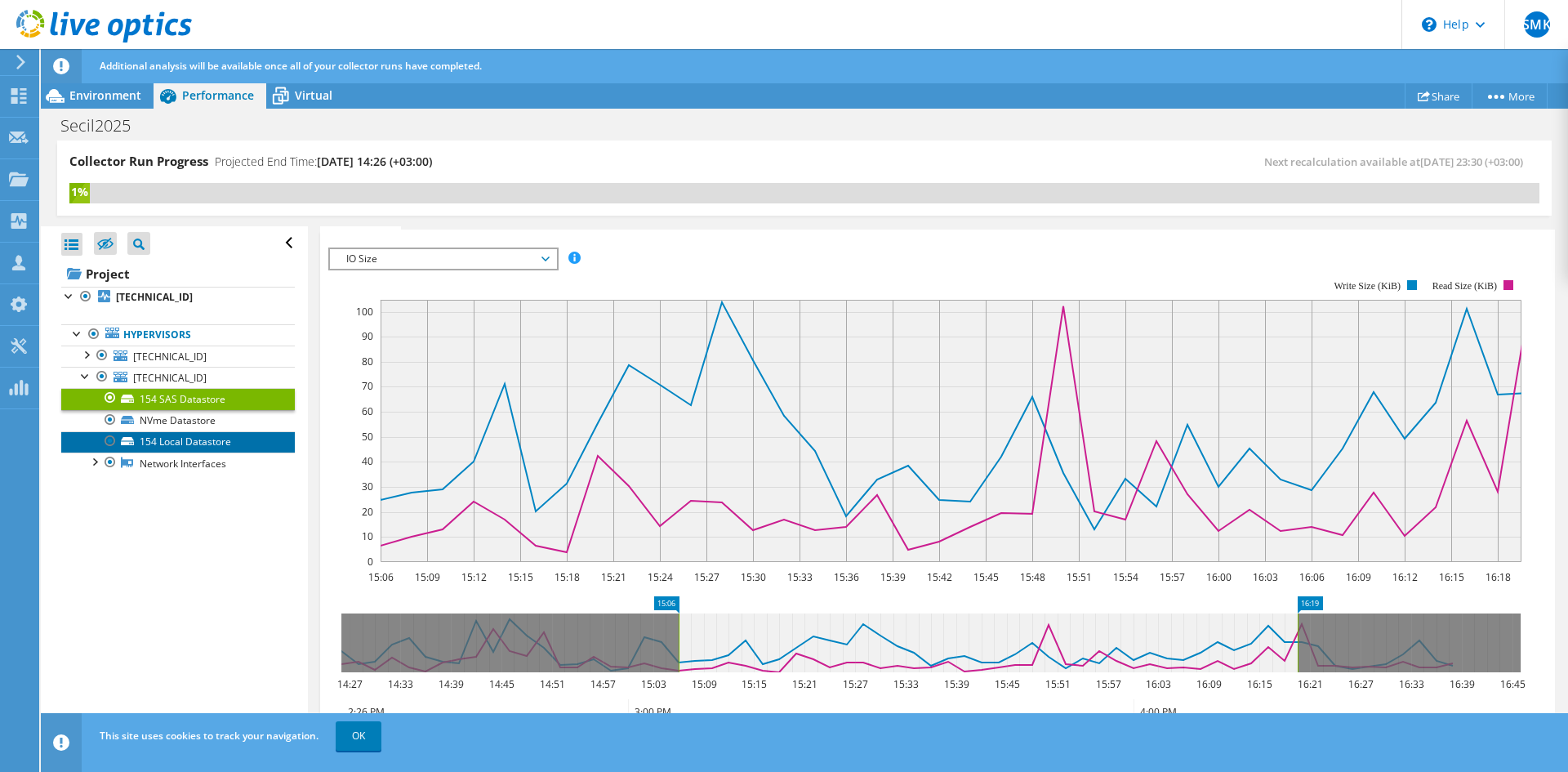
click at [202, 440] on link "154 Local Datastore" at bounding box center [177, 441] width 234 height 21
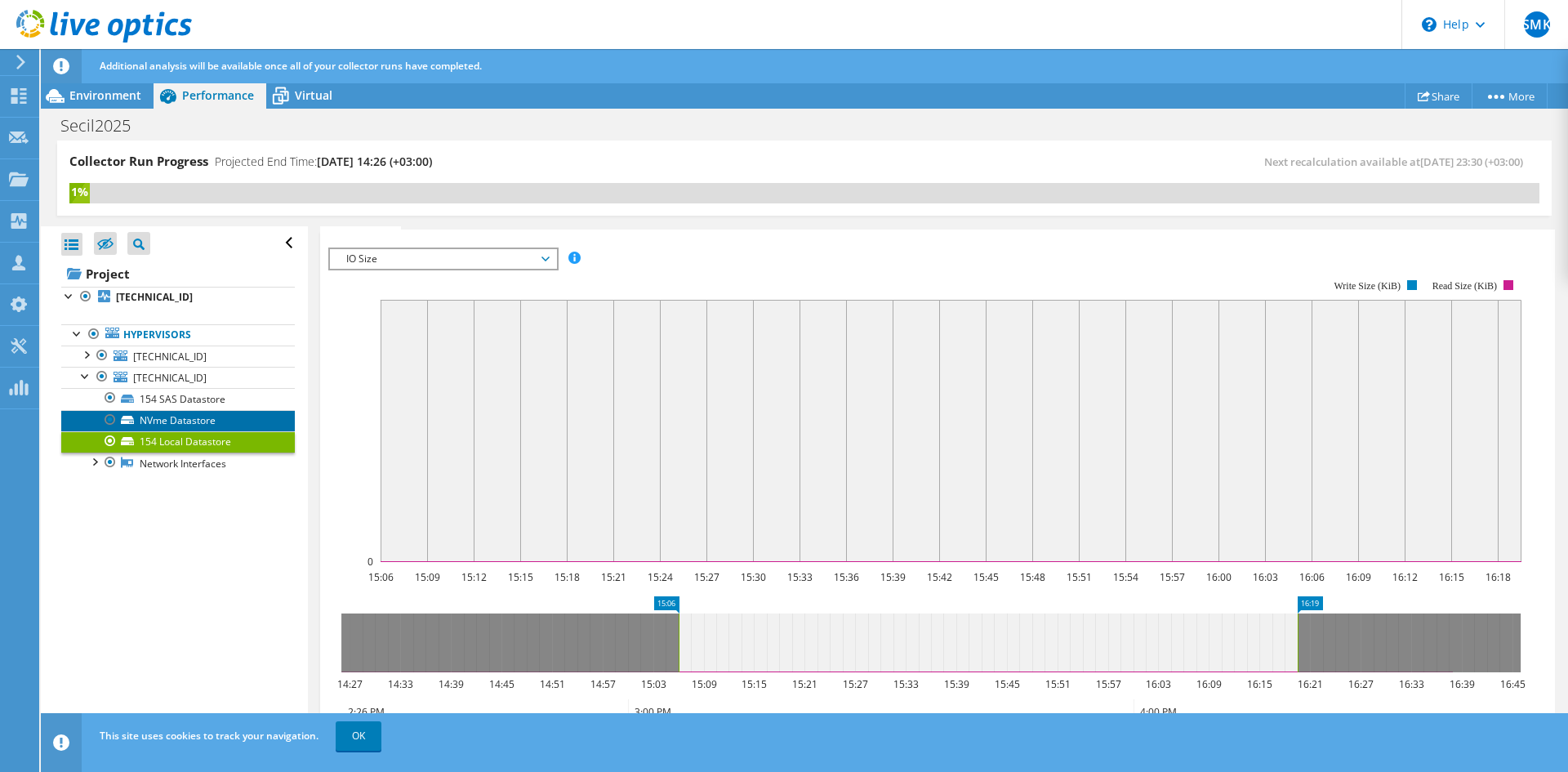
click at [205, 419] on link "NVme Datastore" at bounding box center [177, 420] width 234 height 21
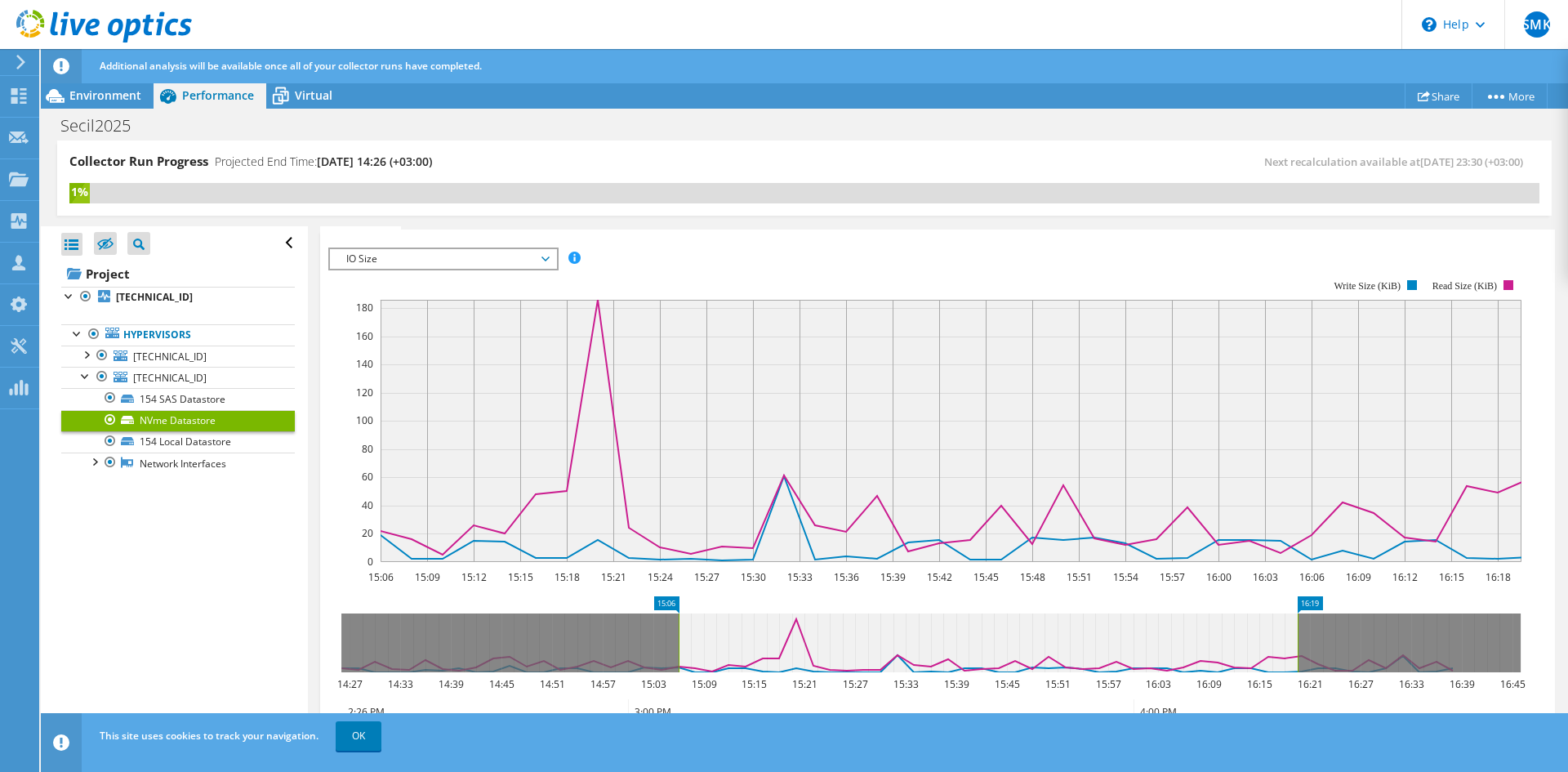
click at [362, 260] on span "IO Size" at bounding box center [443, 258] width 210 height 20
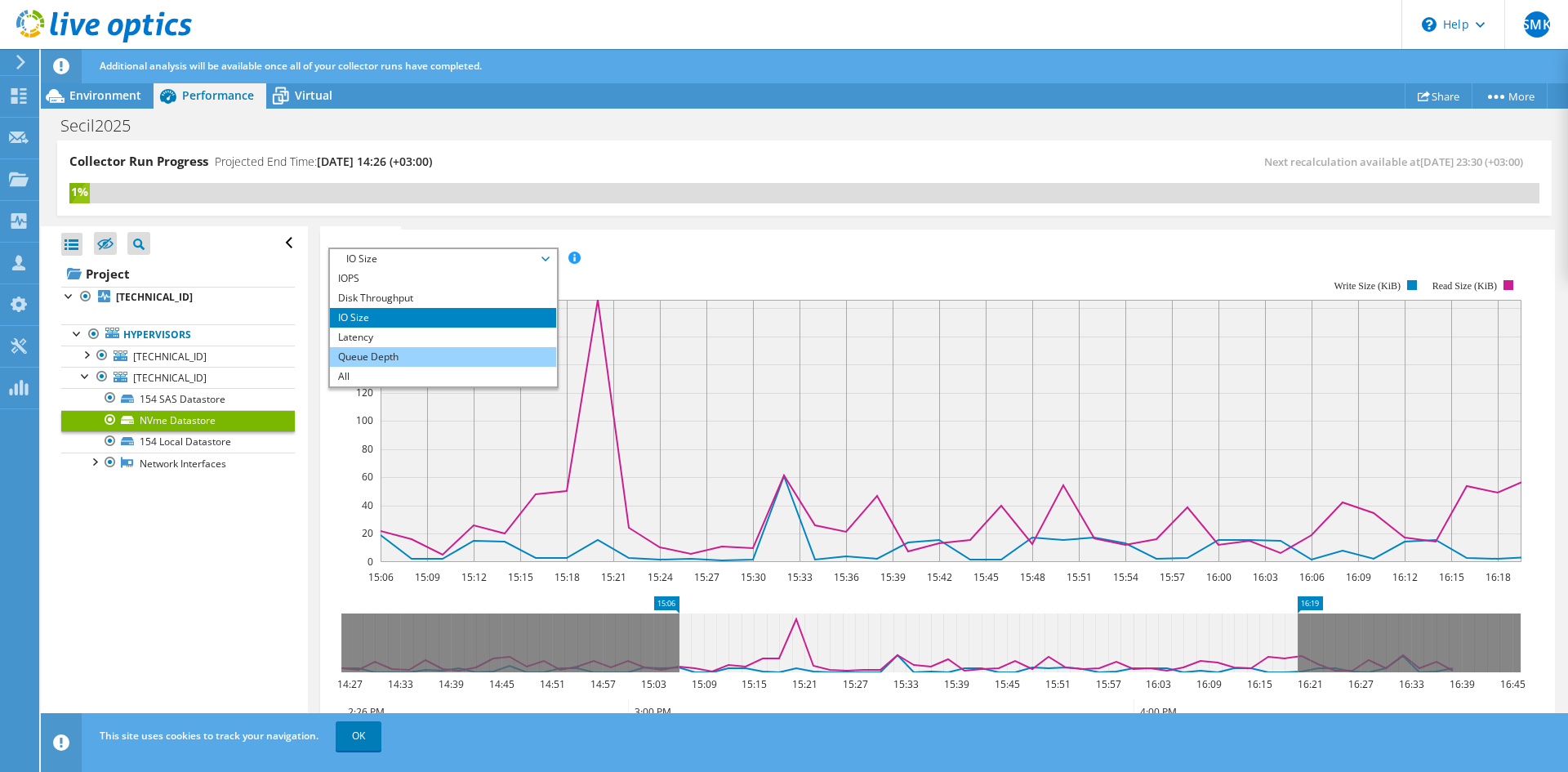
click at [430, 351] on li "Queue Depth" at bounding box center [442, 356] width 226 height 20
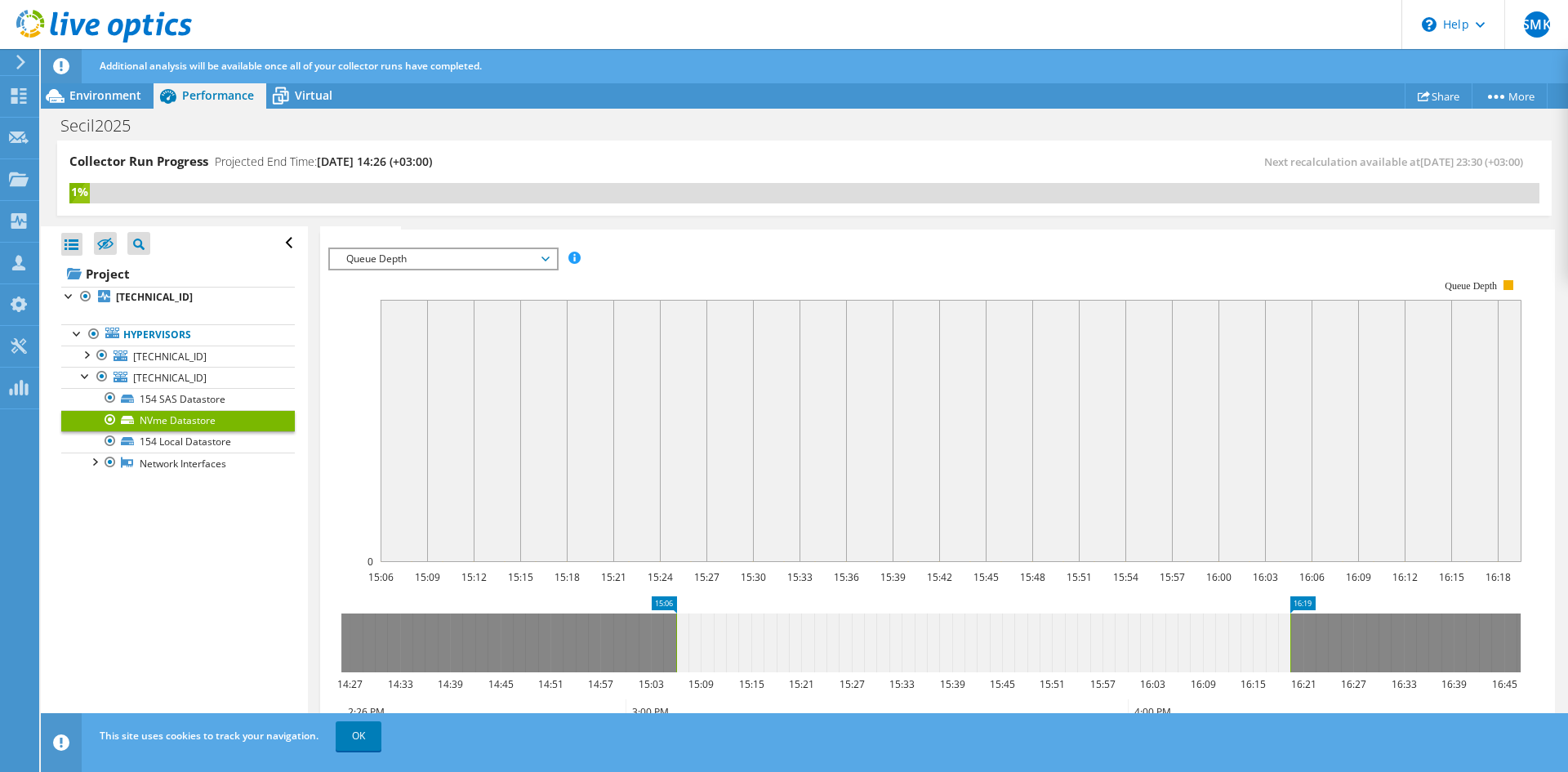
click at [460, 252] on span "Queue Depth" at bounding box center [443, 258] width 210 height 20
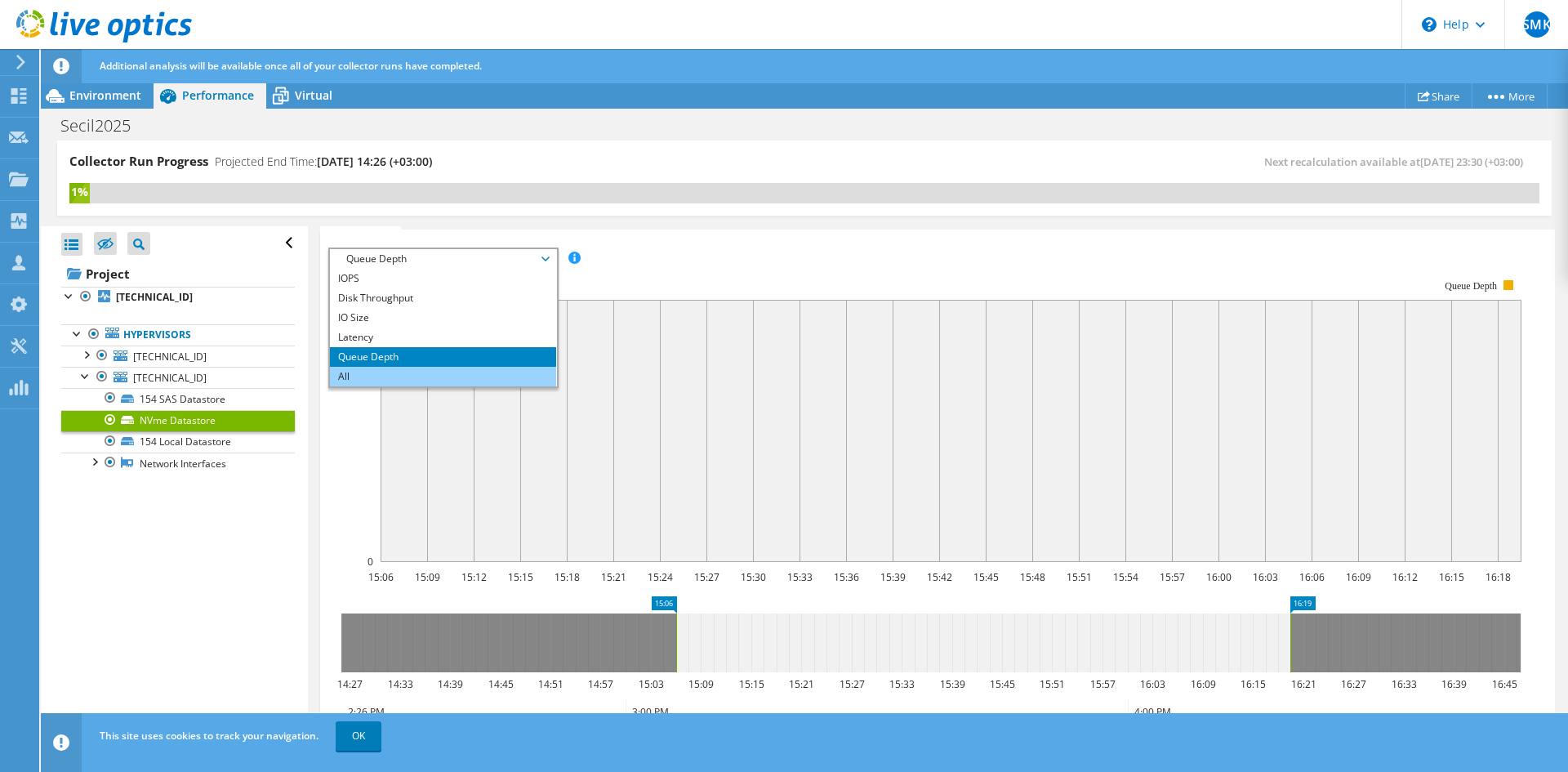
click at [450, 376] on li "All" at bounding box center [442, 376] width 226 height 20
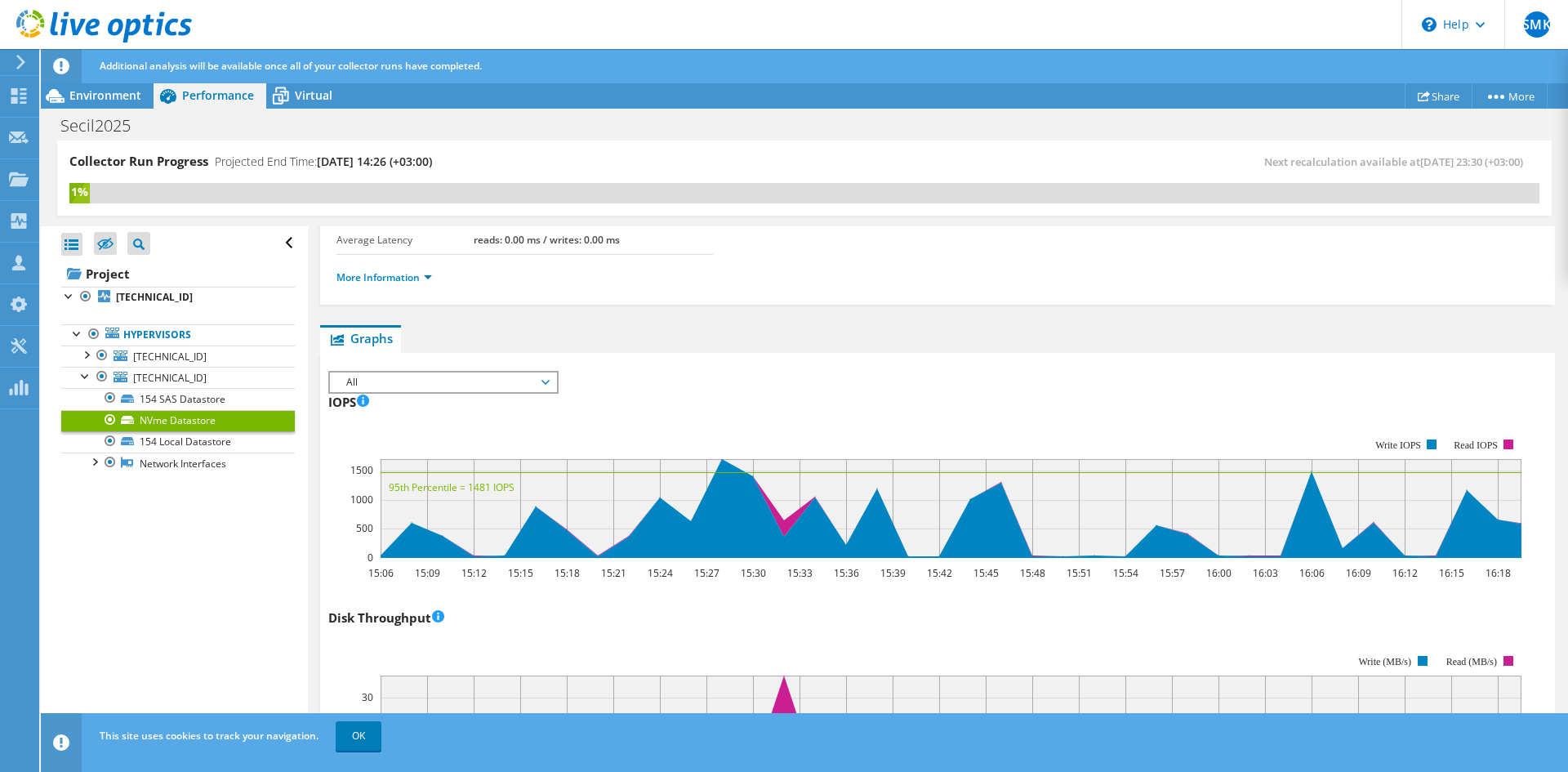
scroll to position [25, 0]
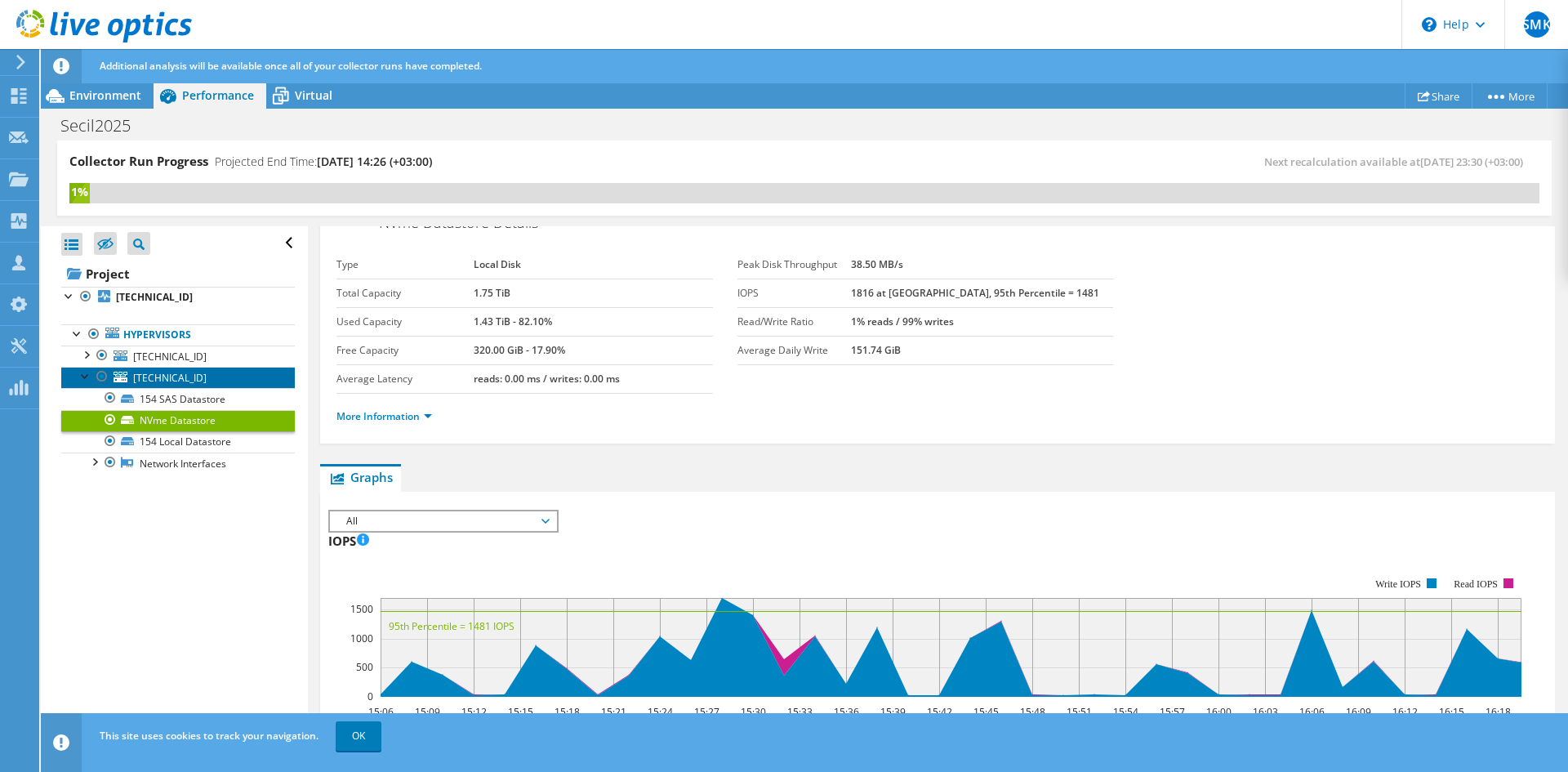
click at [171, 378] on span "[TECHNICAL_ID]" at bounding box center [170, 377] width 73 height 14
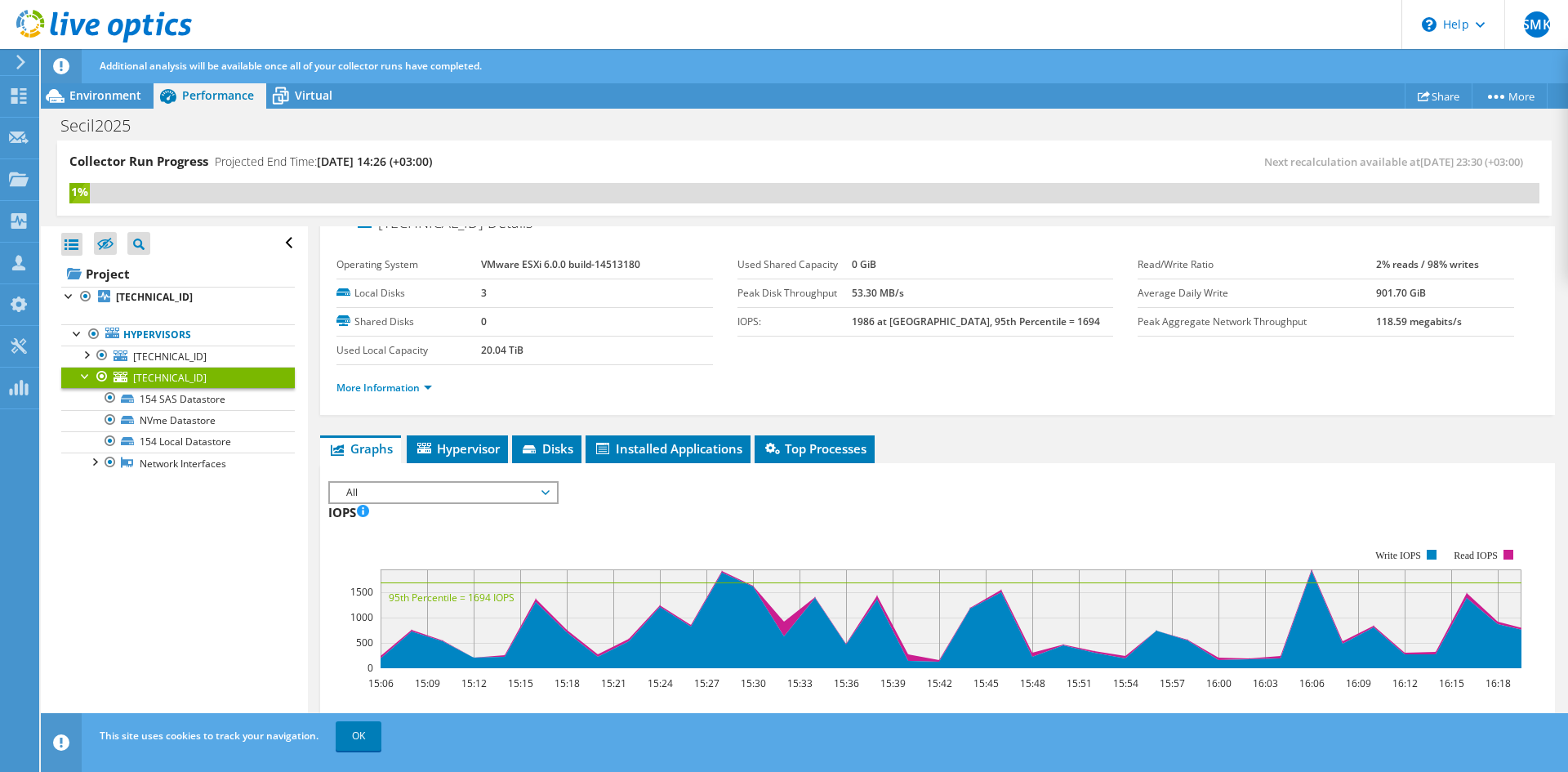
click at [443, 483] on span "All" at bounding box center [443, 492] width 210 height 20
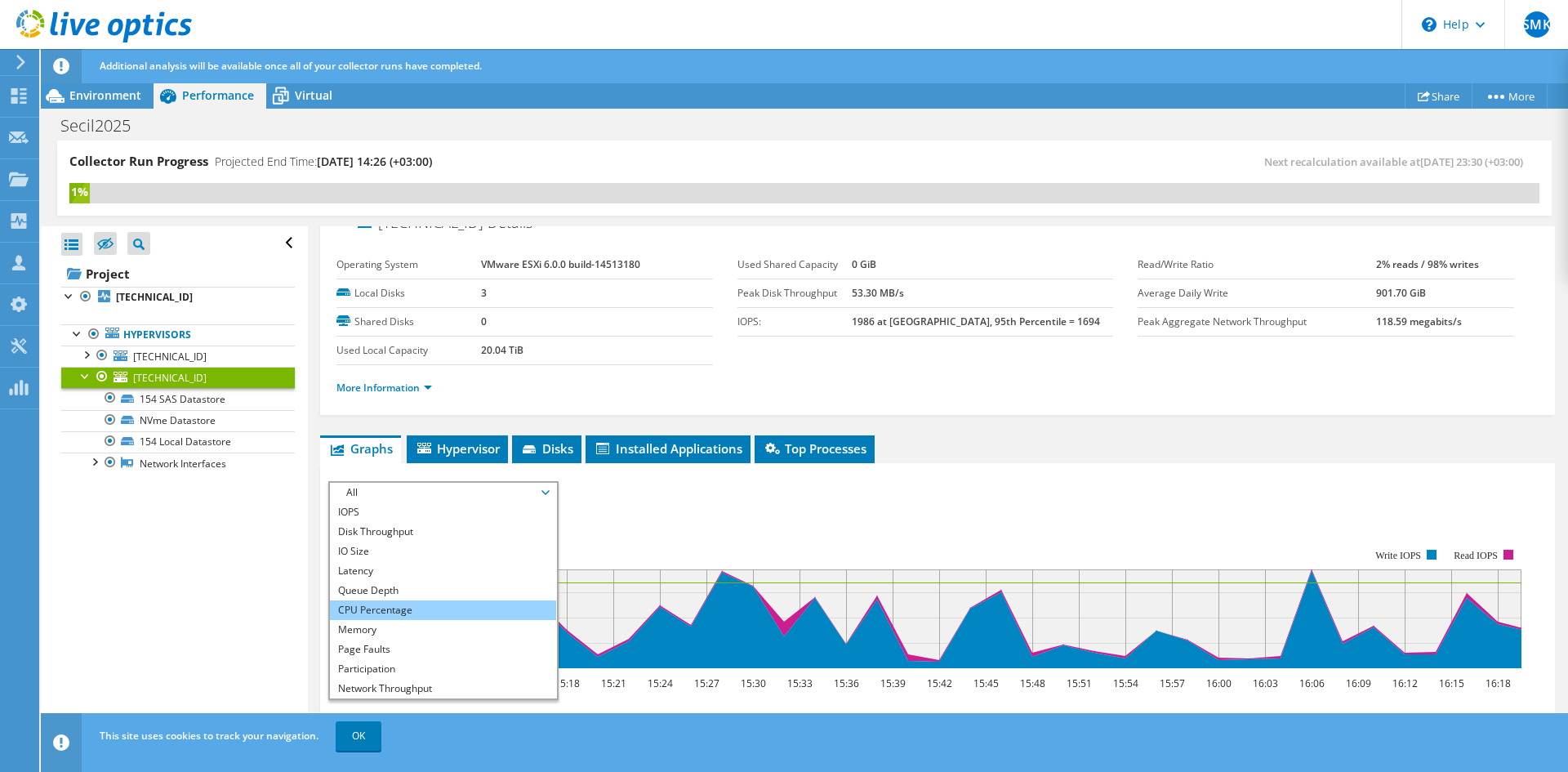
click at [473, 607] on li "CPU Percentage" at bounding box center [442, 610] width 226 height 20
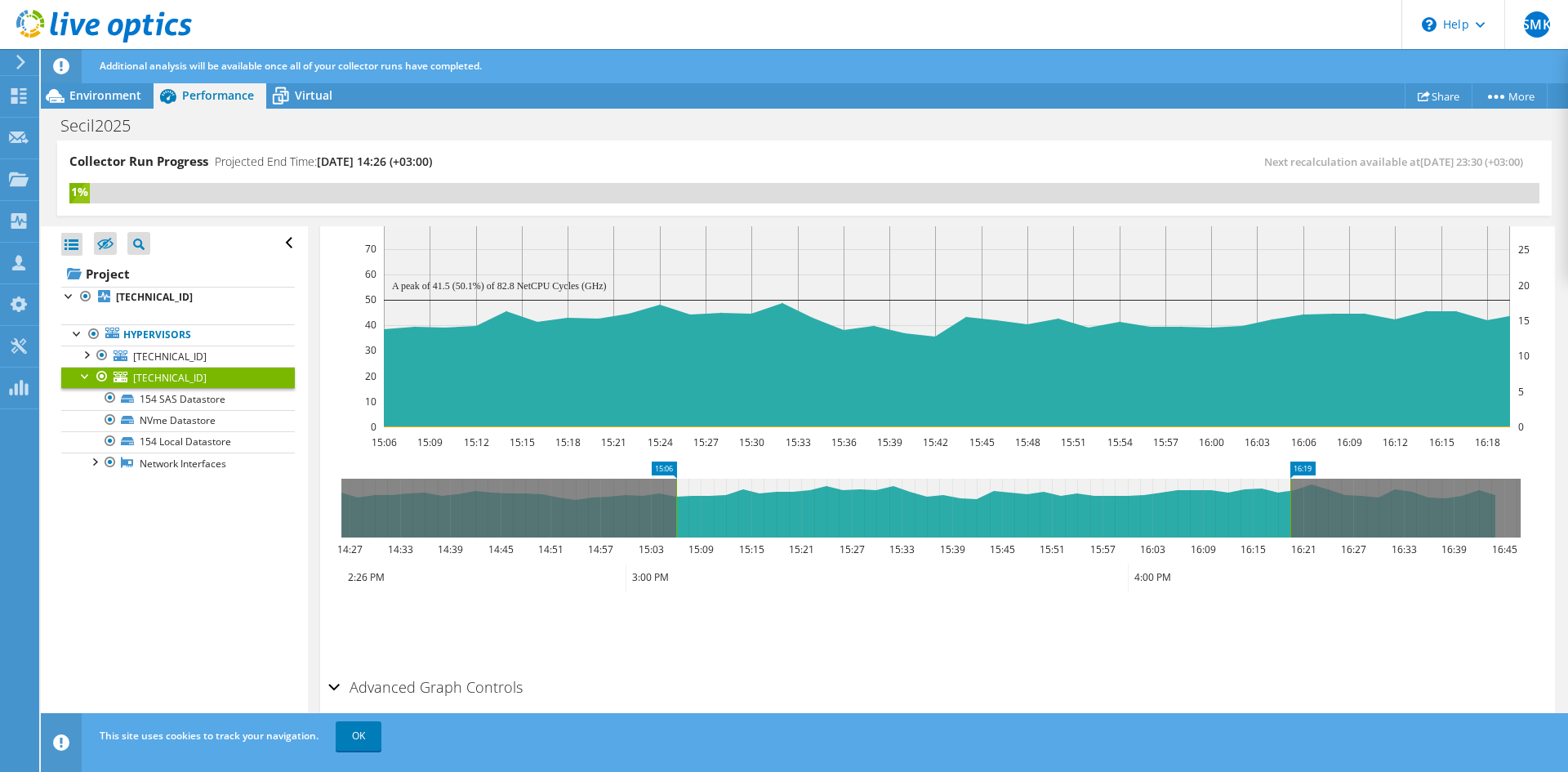
scroll to position [415, 0]
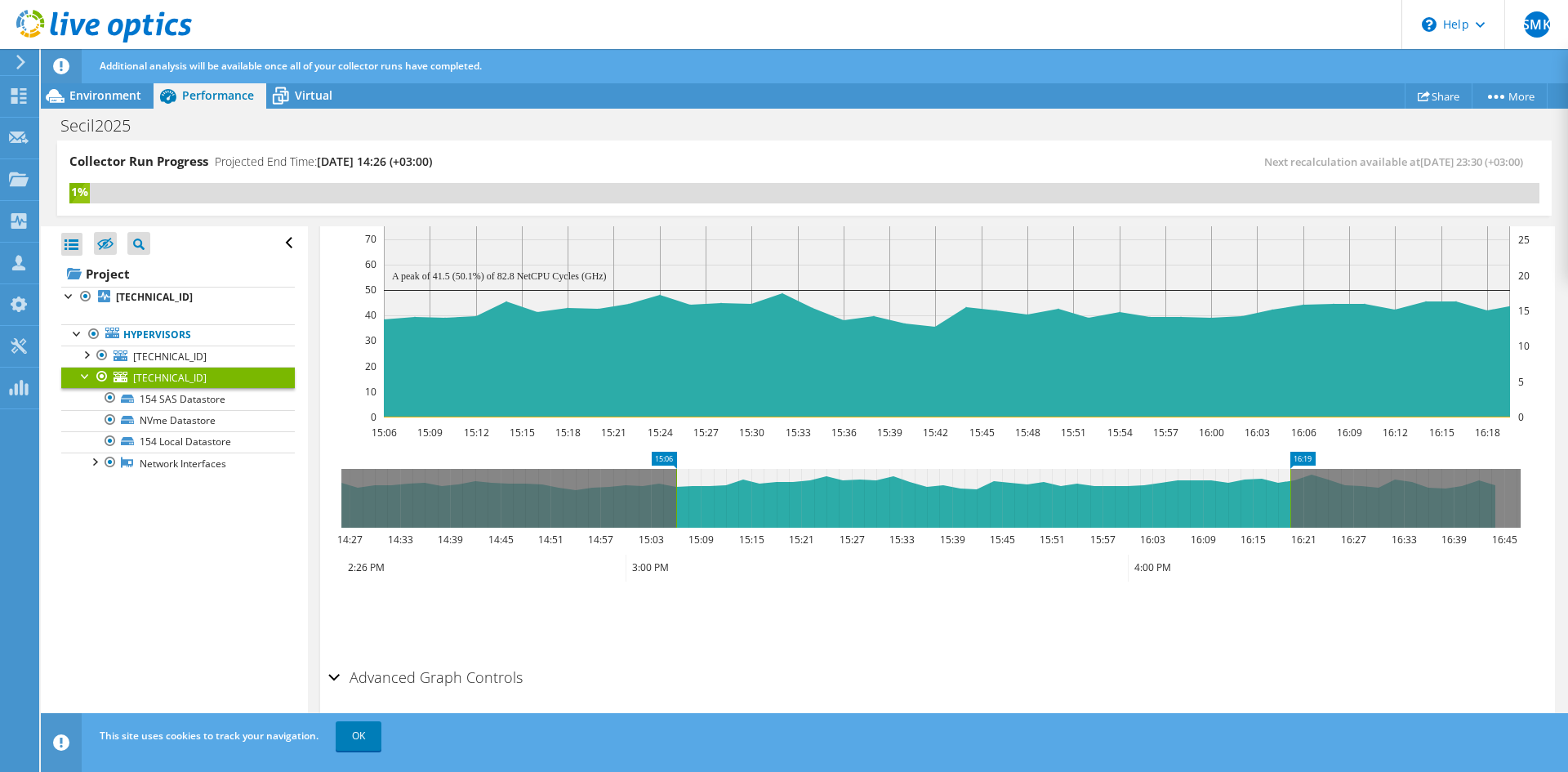
click at [336, 676] on div "Advanced Graph Controls" at bounding box center [937, 678] width 1218 height 35
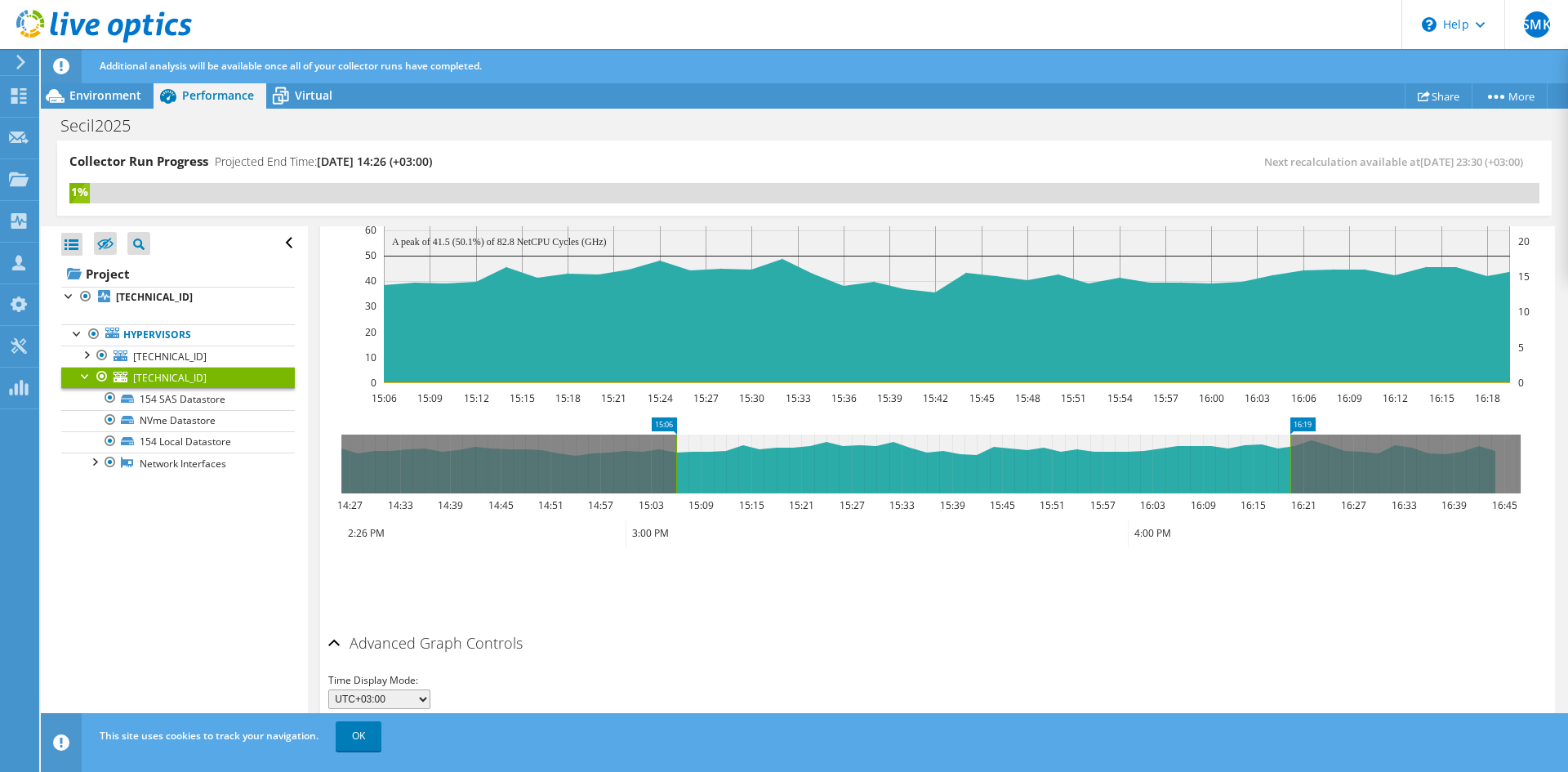
scroll to position [480, 0]
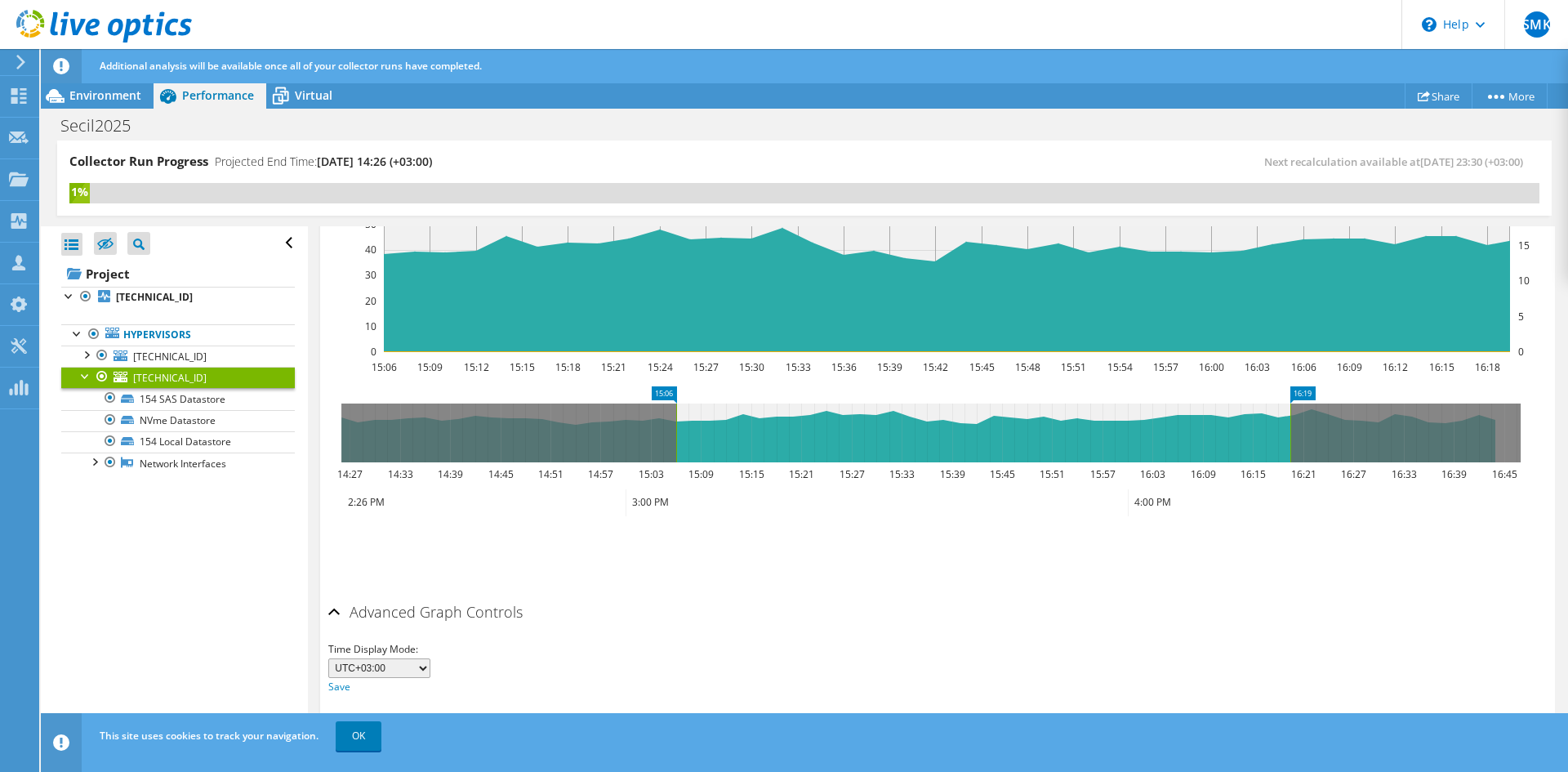
click at [334, 613] on div "Advanced Graph Controls" at bounding box center [937, 613] width 1218 height 35
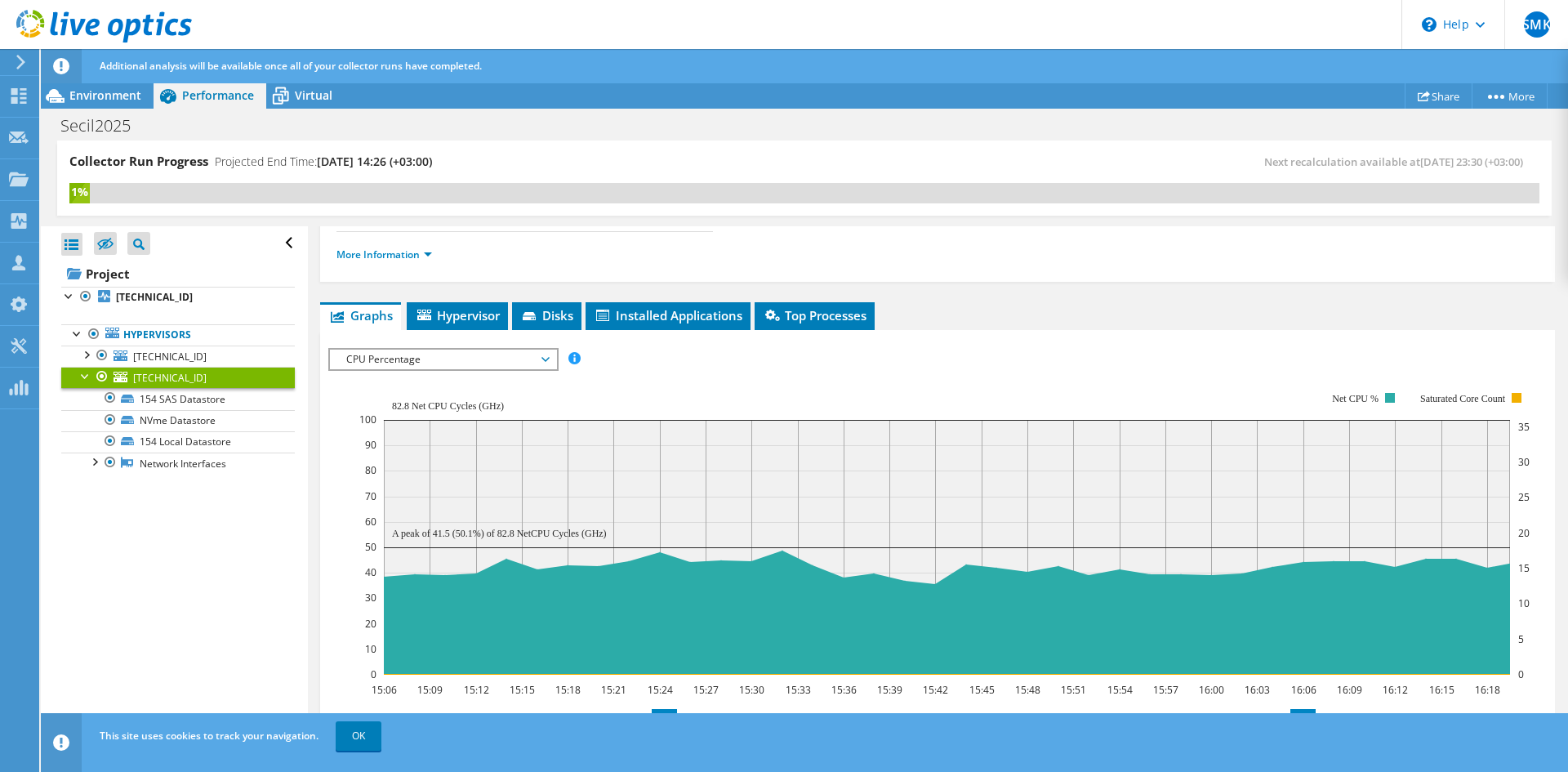
scroll to position [170, 0]
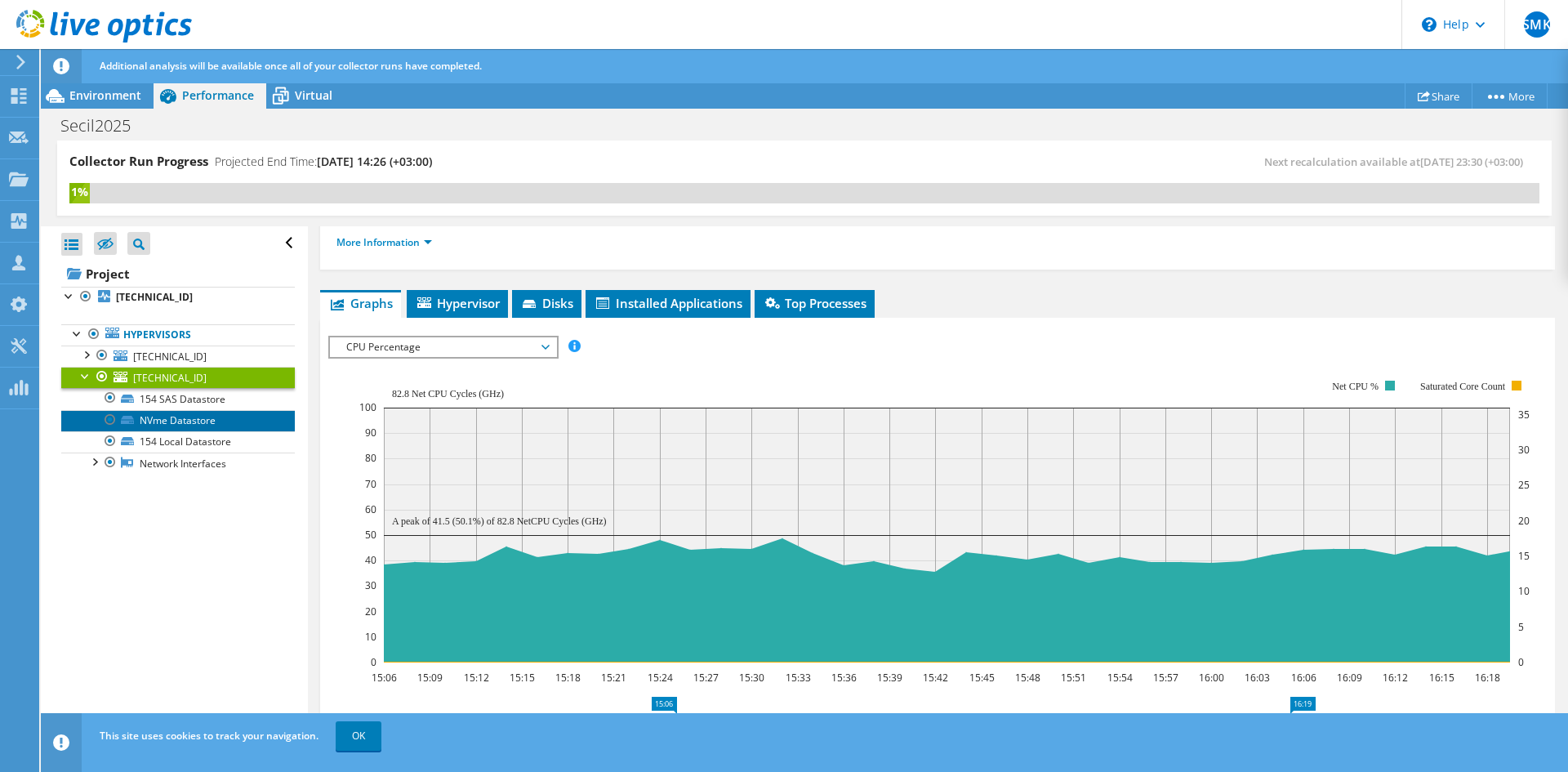
click at [195, 423] on link "NVme Datastore" at bounding box center [177, 420] width 234 height 21
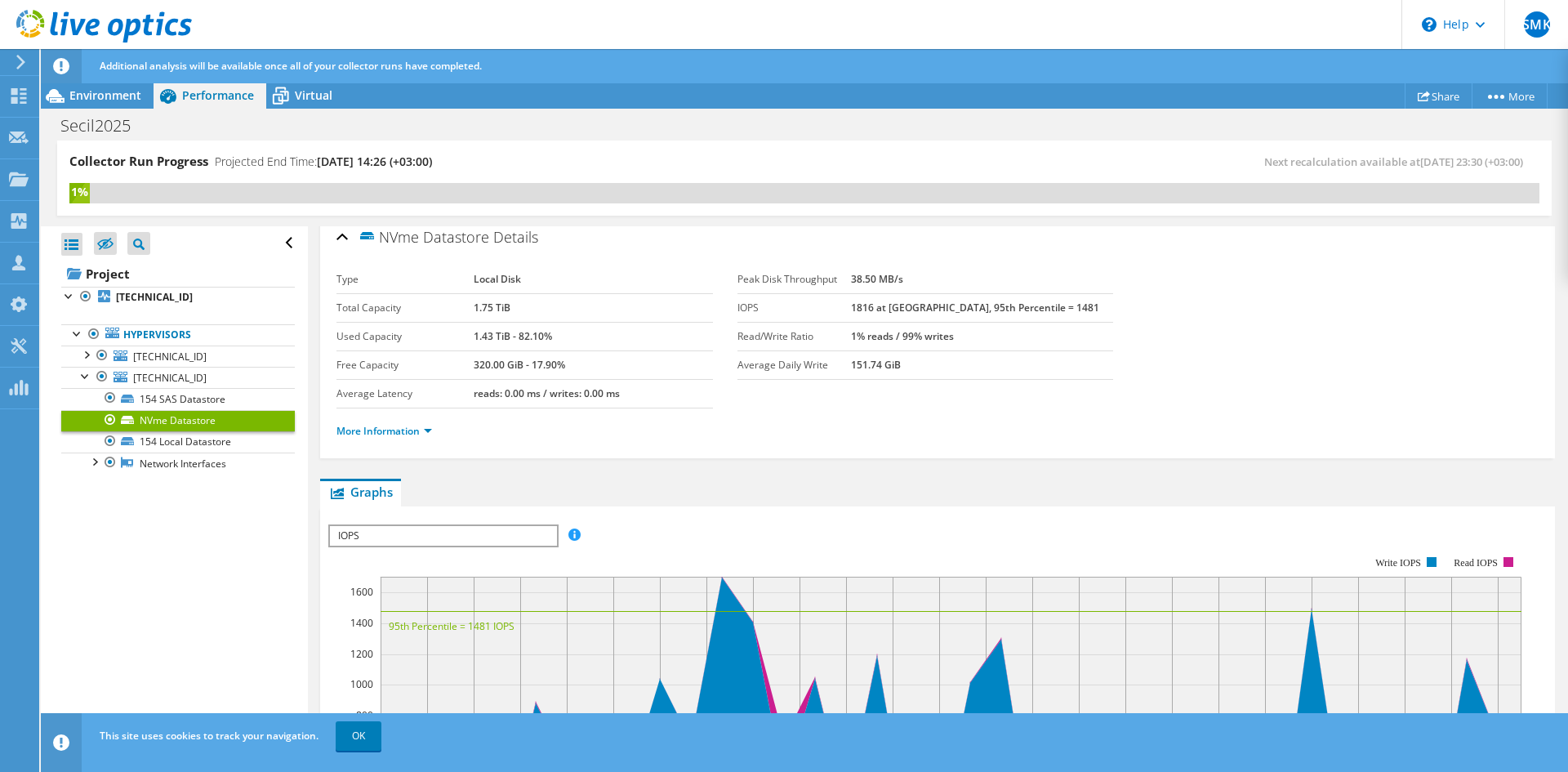
scroll to position [0, 0]
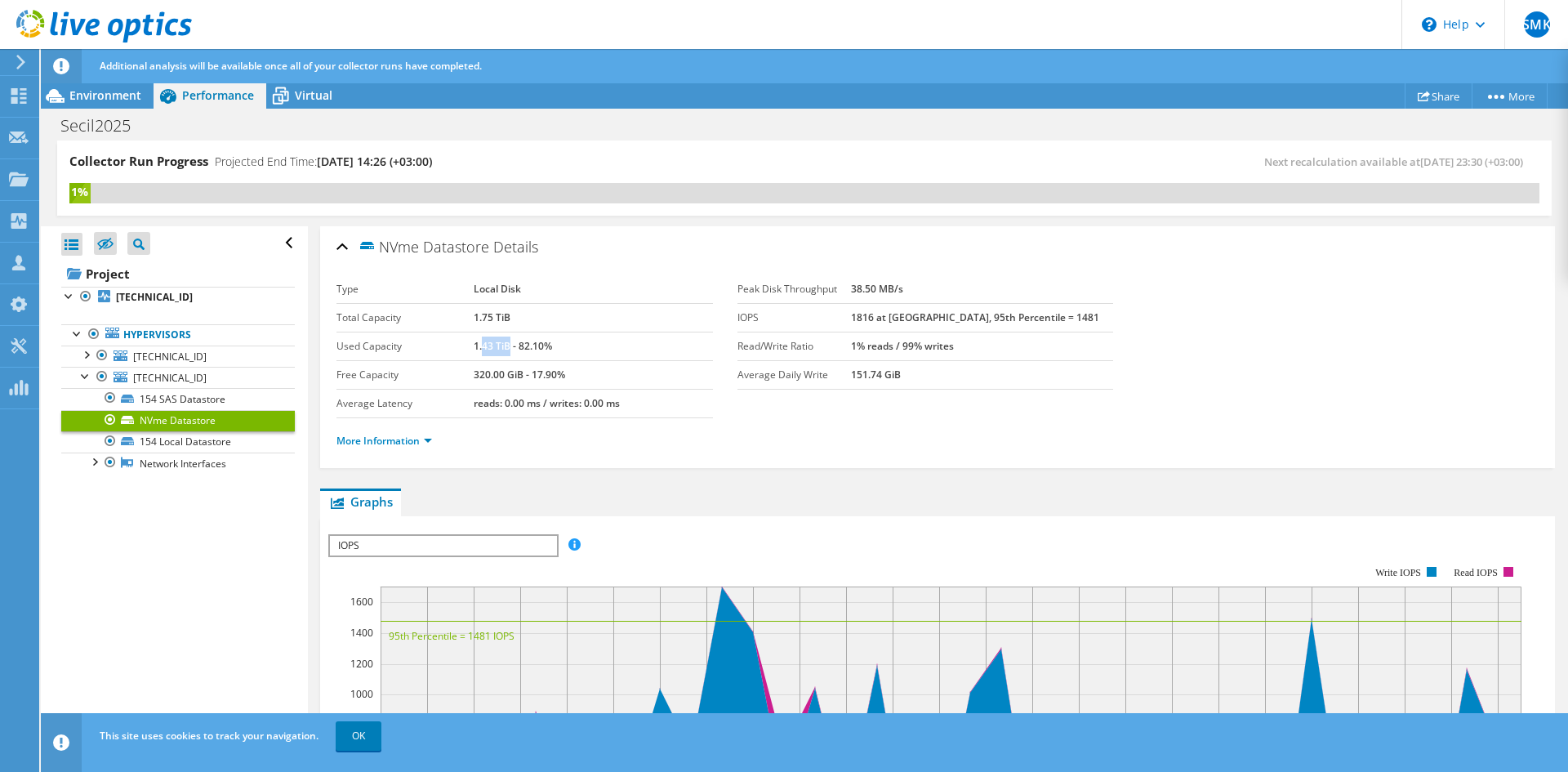
drag, startPoint x: 479, startPoint y: 351, endPoint x: 505, endPoint y: 353, distance: 26.1
click at [505, 353] on div "1.43 TiB - 82.10%" at bounding box center [593, 346] width 238 height 20
click at [465, 351] on label "Used Capacity" at bounding box center [405, 346] width 137 height 16
click at [488, 345] on b "1.43 TiB - 82.10%" at bounding box center [513, 346] width 78 height 14
drag, startPoint x: 479, startPoint y: 345, endPoint x: 513, endPoint y: 337, distance: 34.9
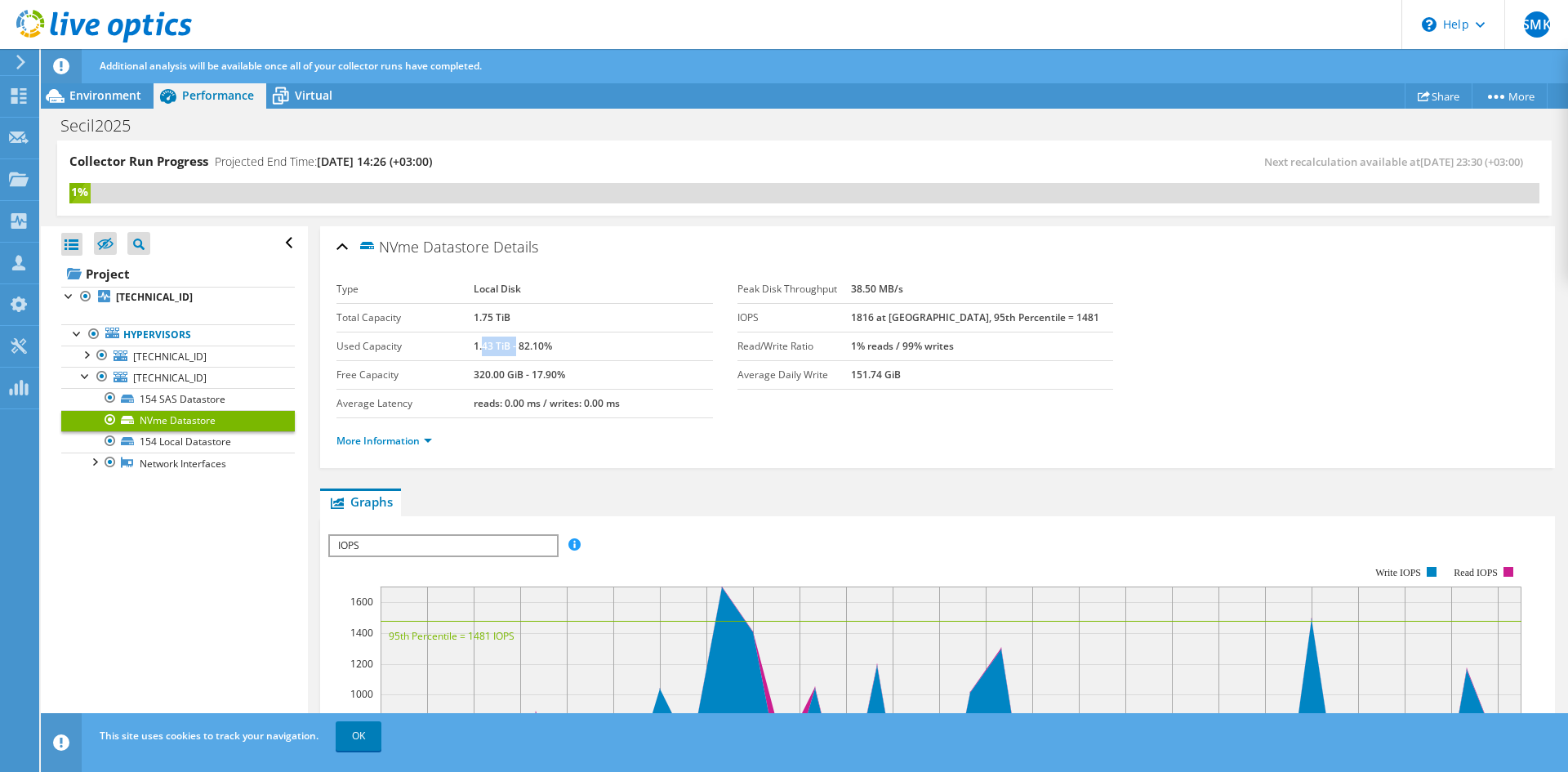
click at [513, 337] on div "1.43 TiB - 82.10%" at bounding box center [593, 346] width 238 height 20
click at [518, 339] on b "1.43 TiB - 82.10%" at bounding box center [513, 346] width 78 height 14
click at [548, 341] on b "1.43 TiB - 82.10%" at bounding box center [513, 346] width 78 height 14
drag, startPoint x: 554, startPoint y: 343, endPoint x: 488, endPoint y: 351, distance: 66.5
click at [488, 351] on div "1.43 TiB - 82.10%" at bounding box center [593, 346] width 238 height 20
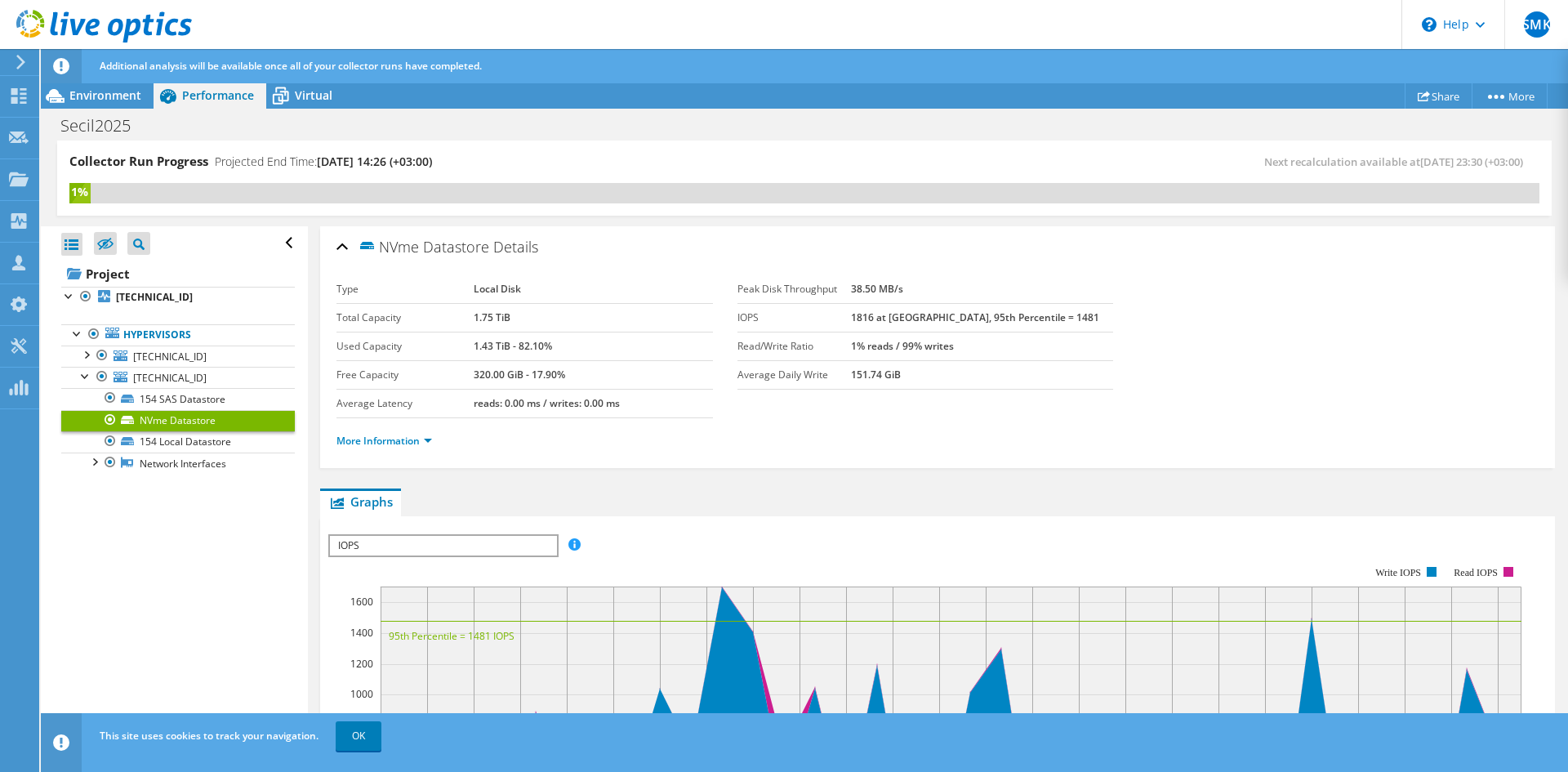
click at [486, 356] on td "1.43 TiB - 82.10%" at bounding box center [593, 346] width 238 height 29
drag, startPoint x: 479, startPoint y: 346, endPoint x: 534, endPoint y: 349, distance: 55.1
click at [534, 349] on b "1.43 TiB - 82.10%" at bounding box center [513, 346] width 78 height 14
click at [512, 379] on b "320.00 GiB - 17.90%" at bounding box center [519, 375] width 92 height 14
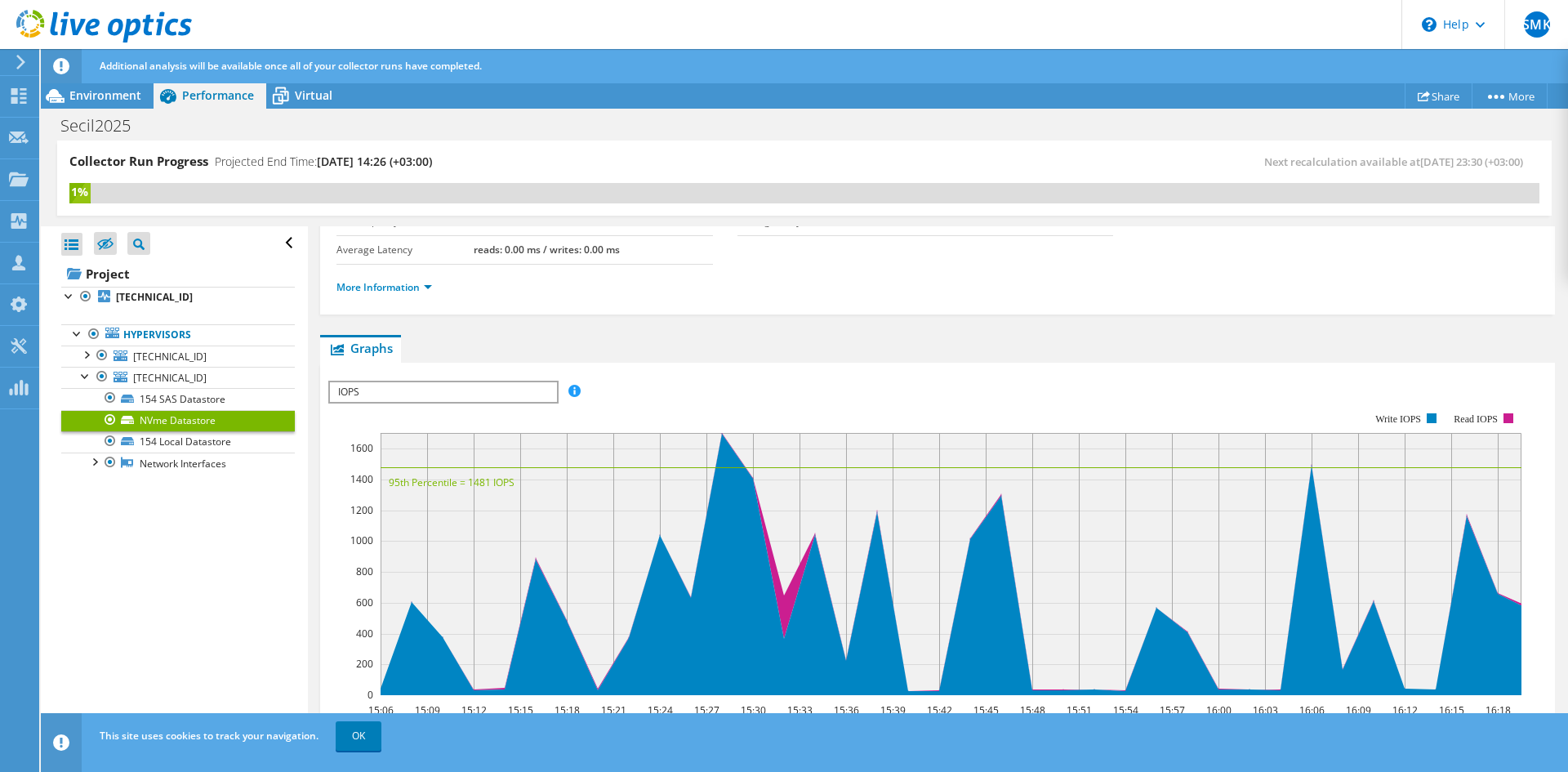
scroll to position [245, 0]
